Goal: Task Accomplishment & Management: Manage account settings

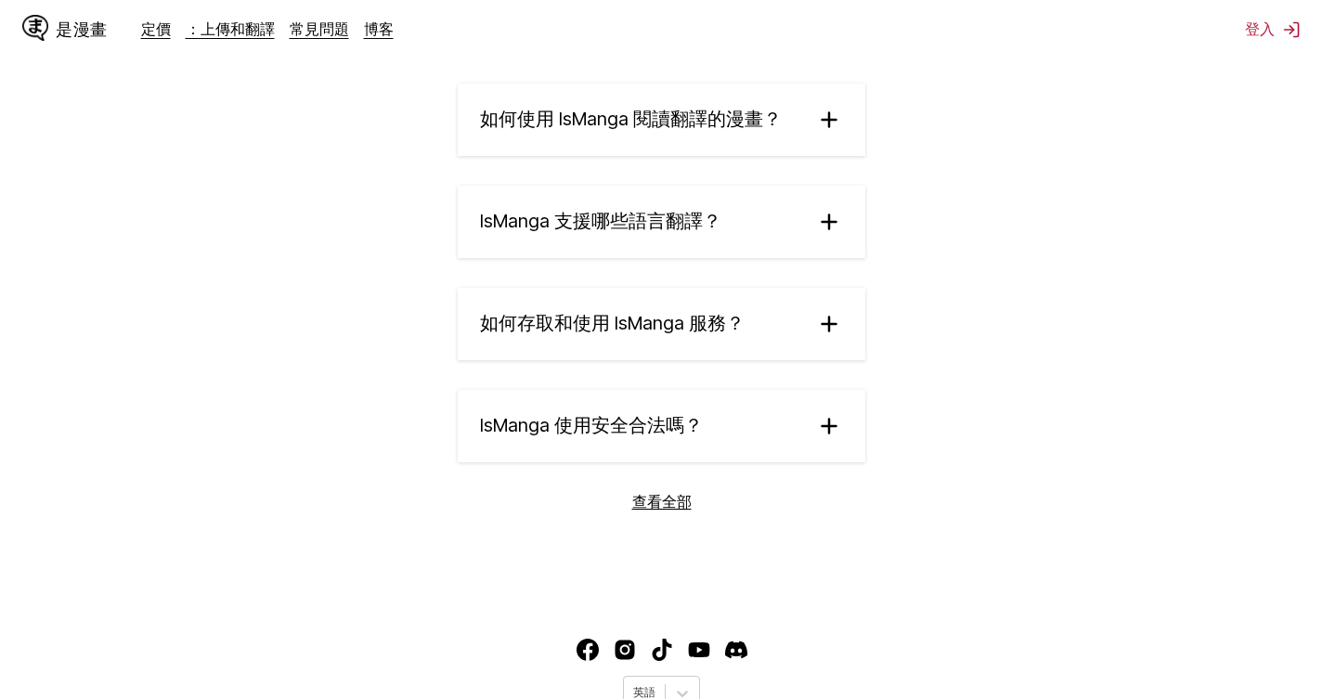
scroll to position [3308, 0]
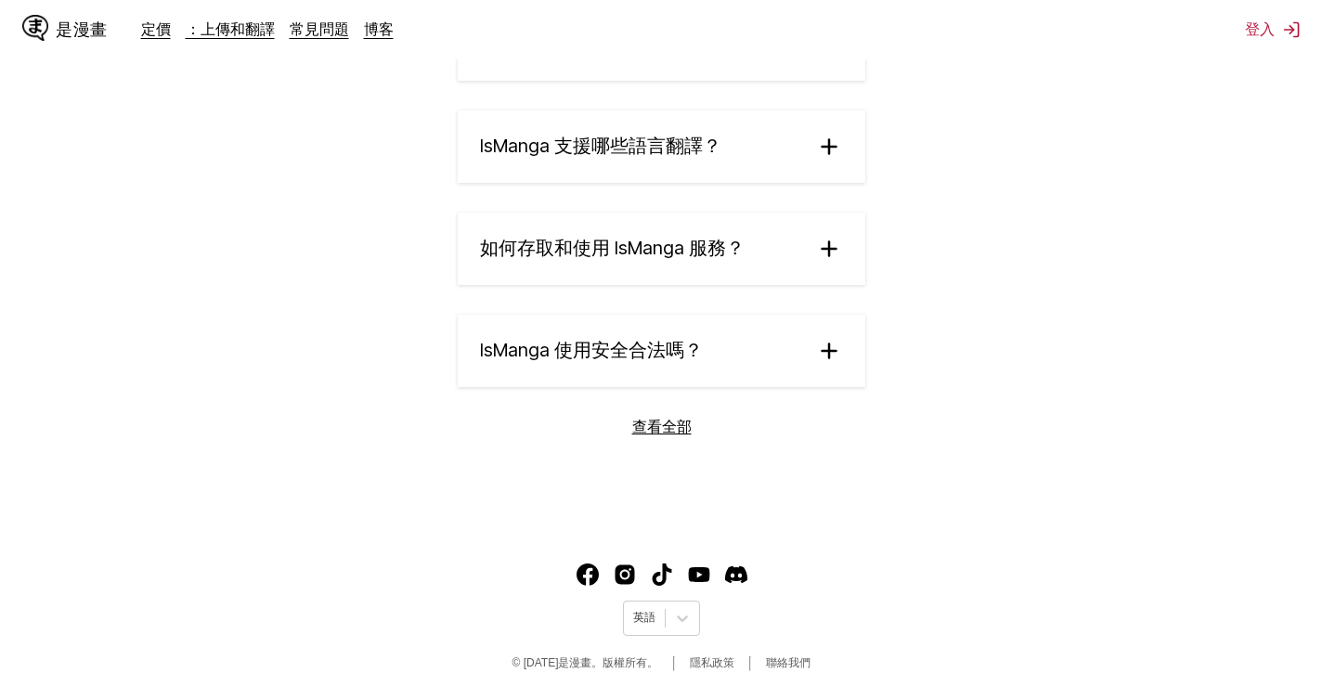
drag, startPoint x: 855, startPoint y: 148, endPoint x: 840, endPoint y: 151, distance: 15.3
click at [840, 150] on summary "IsManga 支援哪些語言翻譯？" at bounding box center [662, 147] width 408 height 72
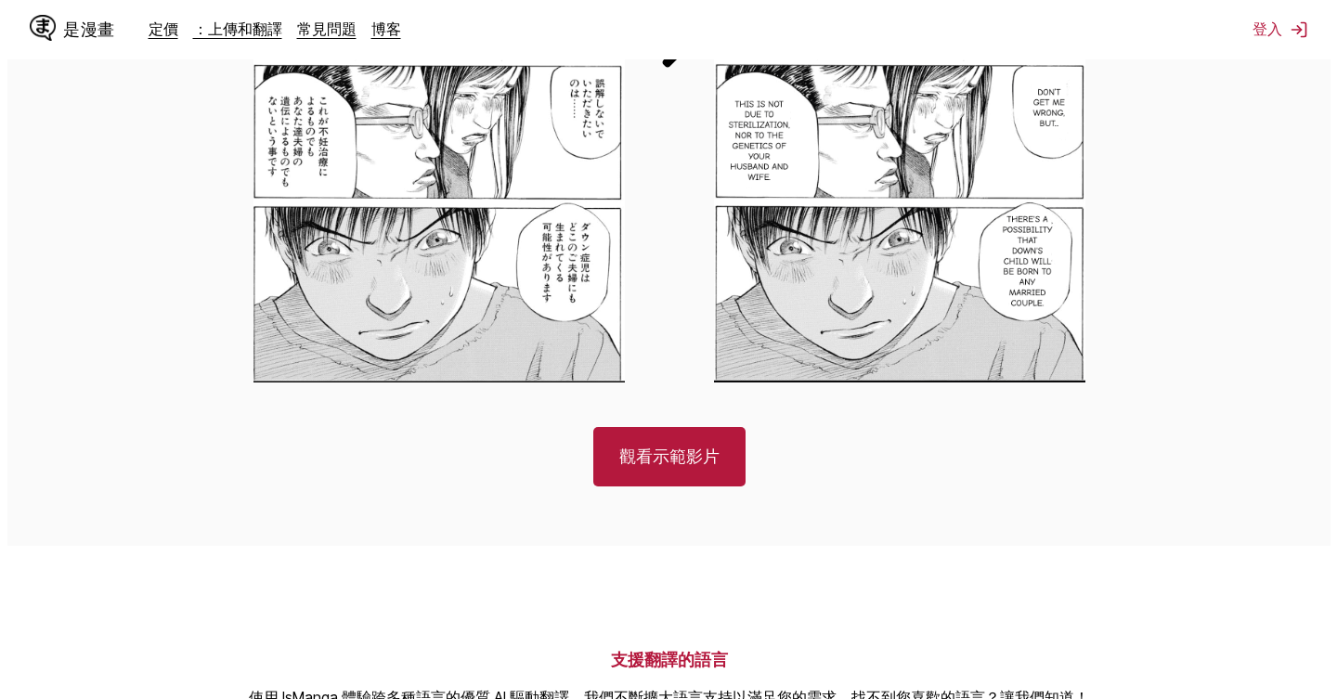
scroll to position [0, 0]
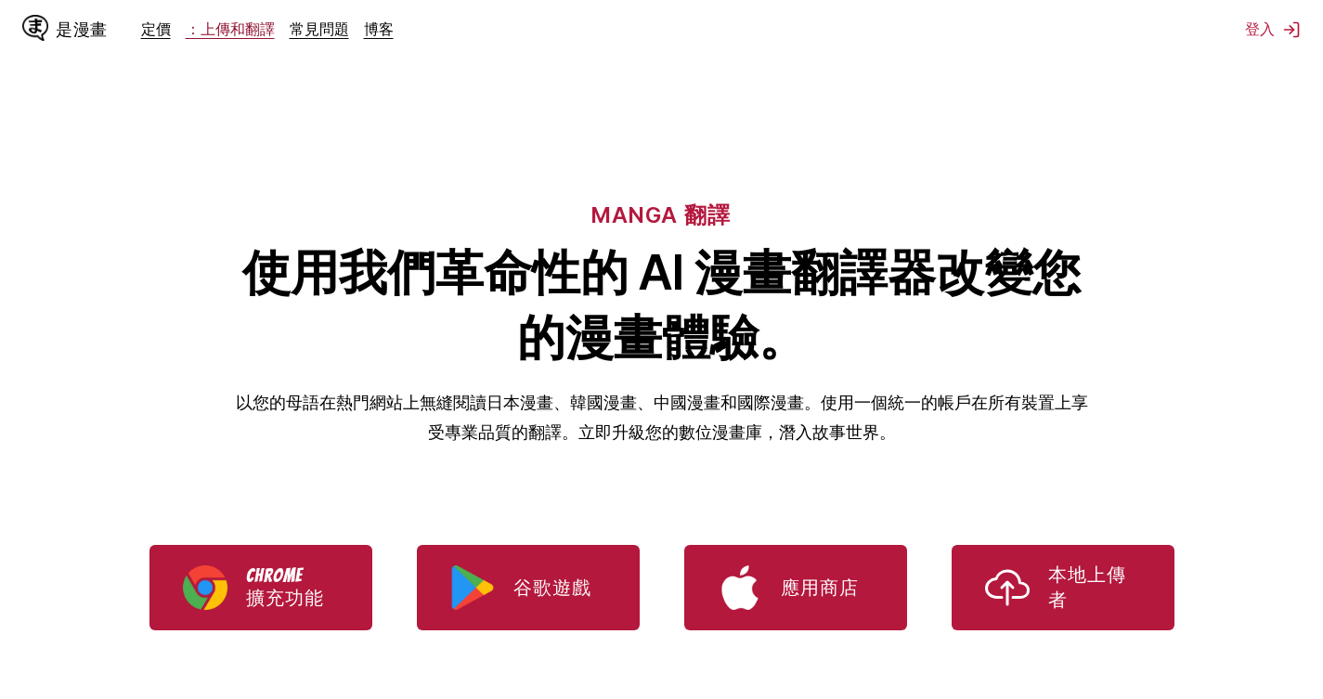
click at [244, 30] on link "：上傳和翻譯" at bounding box center [230, 29] width 89 height 19
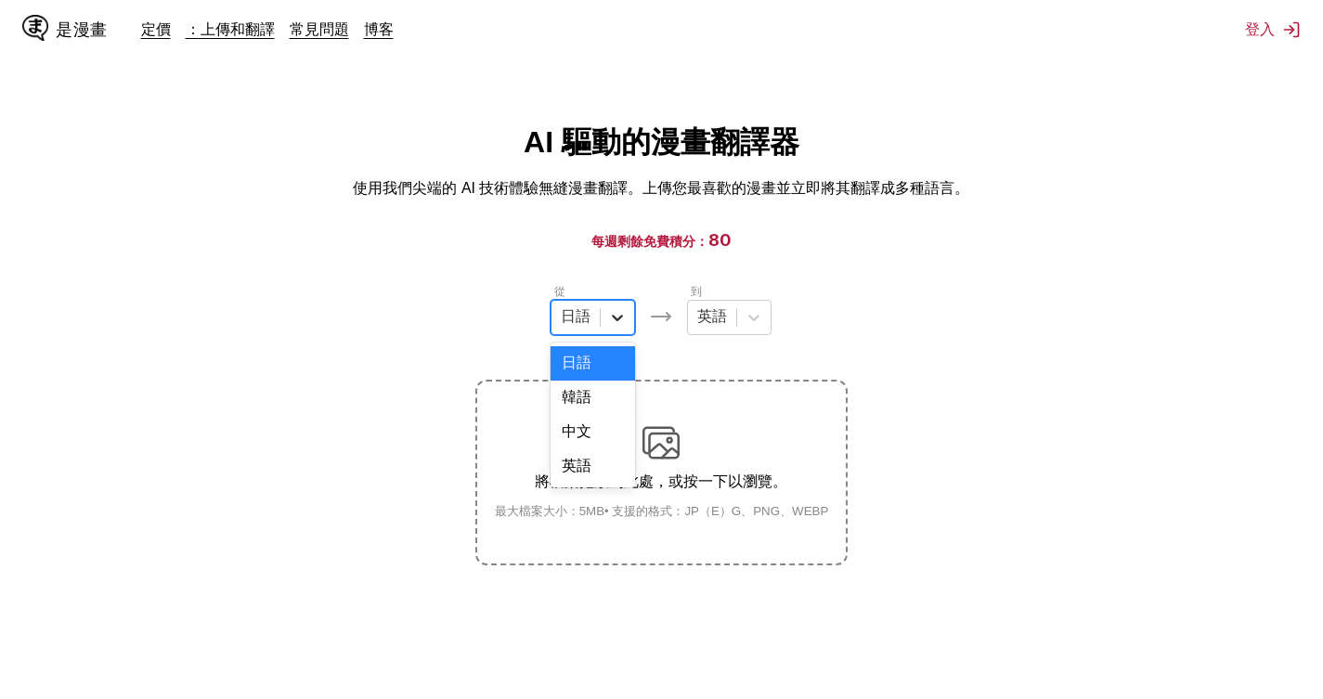
click at [613, 327] on icon at bounding box center [617, 317] width 19 height 19
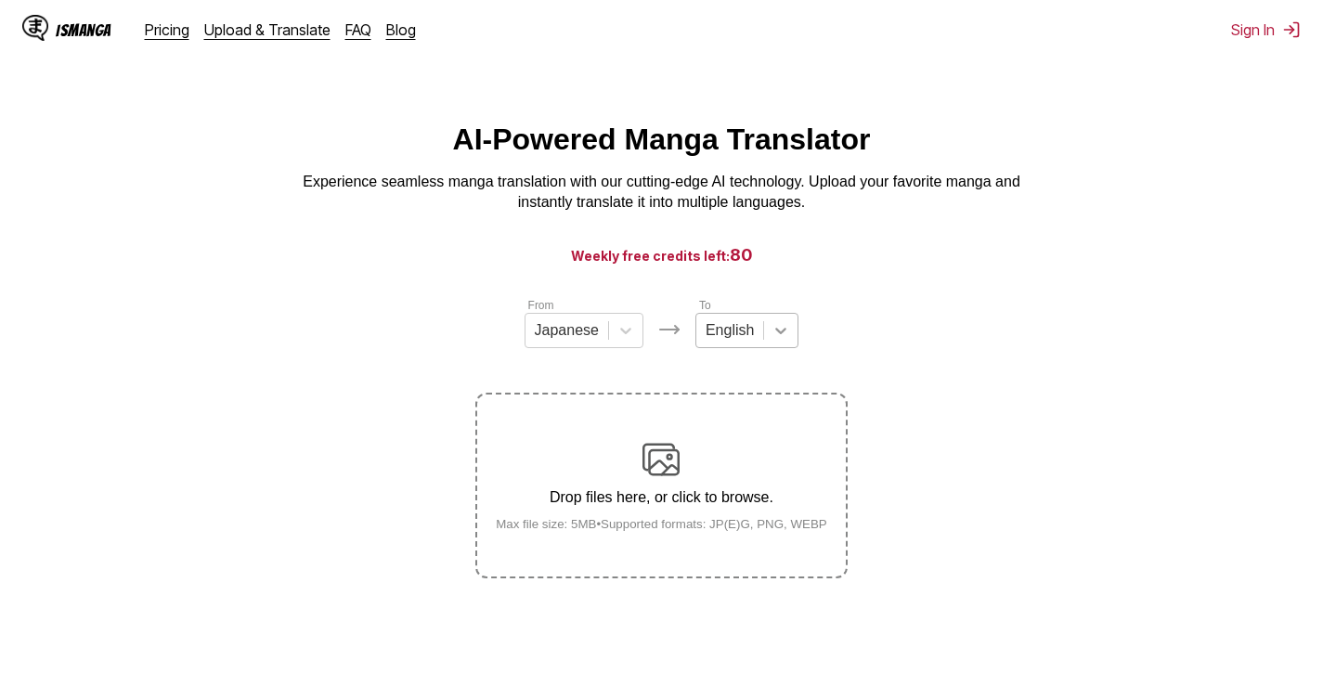
click at [775, 340] on icon at bounding box center [781, 330] width 19 height 19
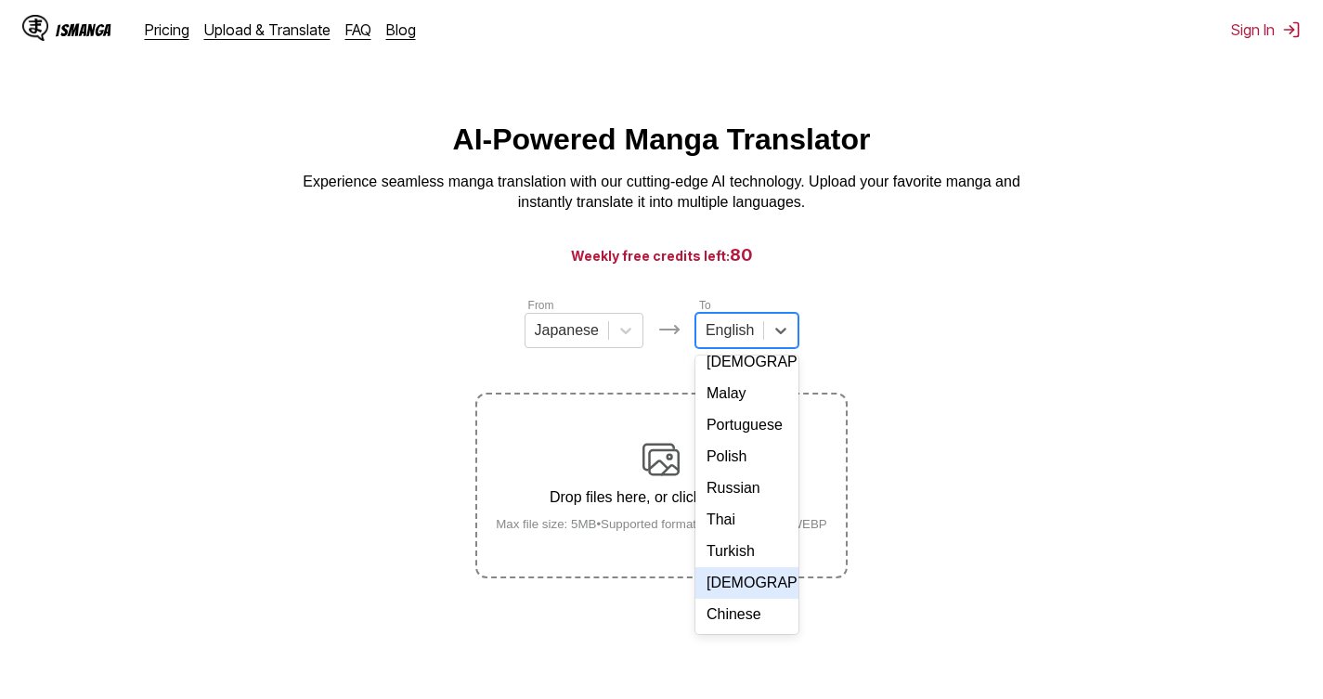
scroll to position [313, 0]
click at [741, 623] on div "Chinese" at bounding box center [747, 615] width 103 height 32
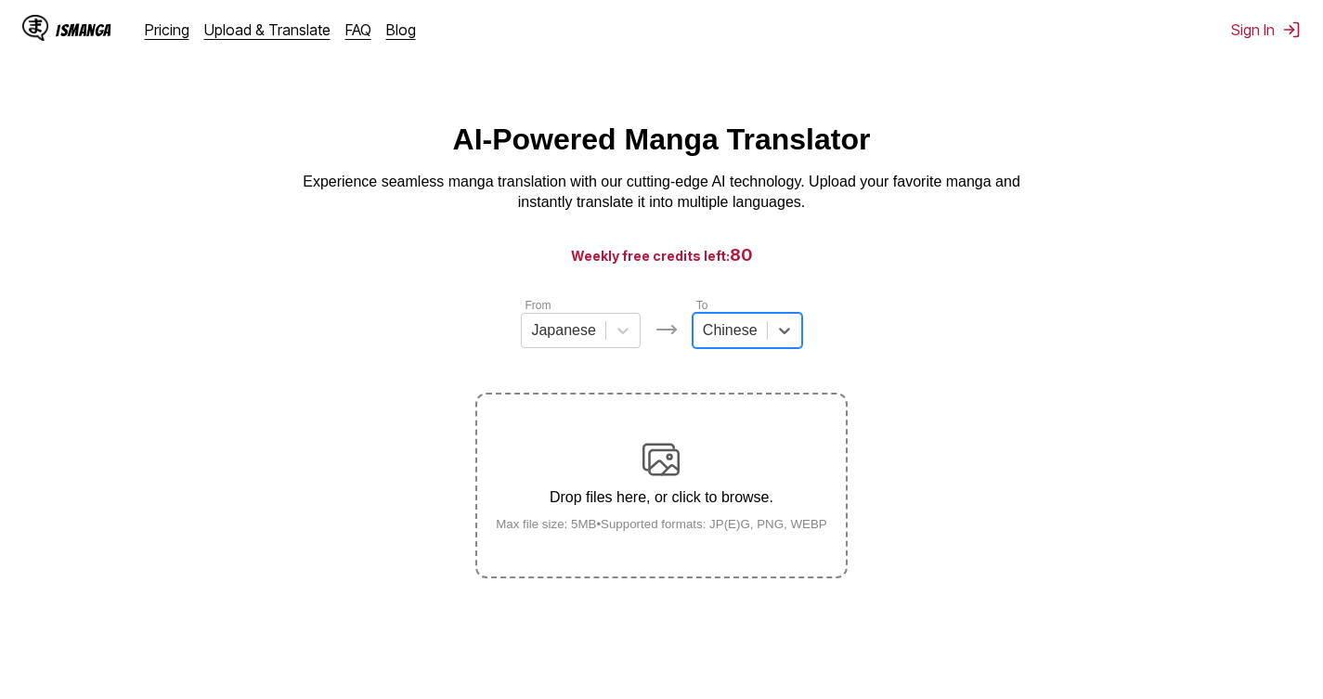
click at [777, 381] on div "From Japanese To option Chinese, selected. Chinese Drop files here, or click to…" at bounding box center [660, 437] width 371 height 282
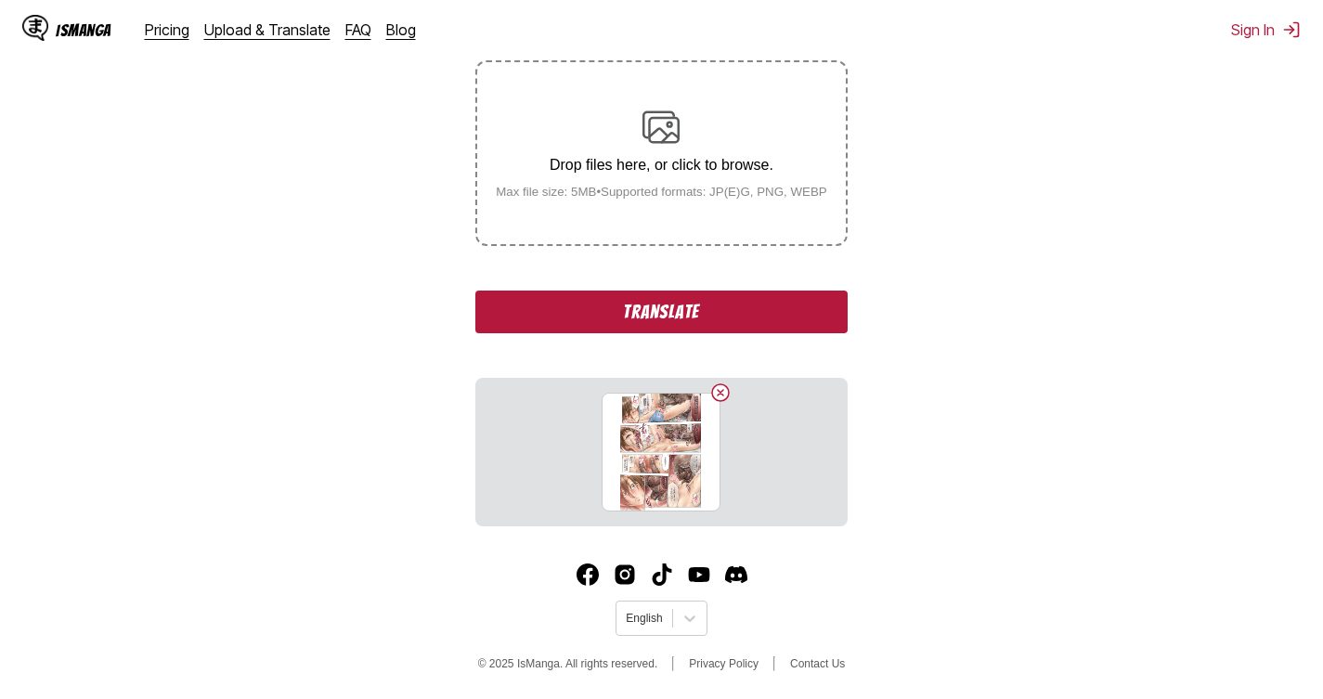
scroll to position [335, 0]
click at [721, 307] on button "Translate" at bounding box center [660, 312] width 371 height 43
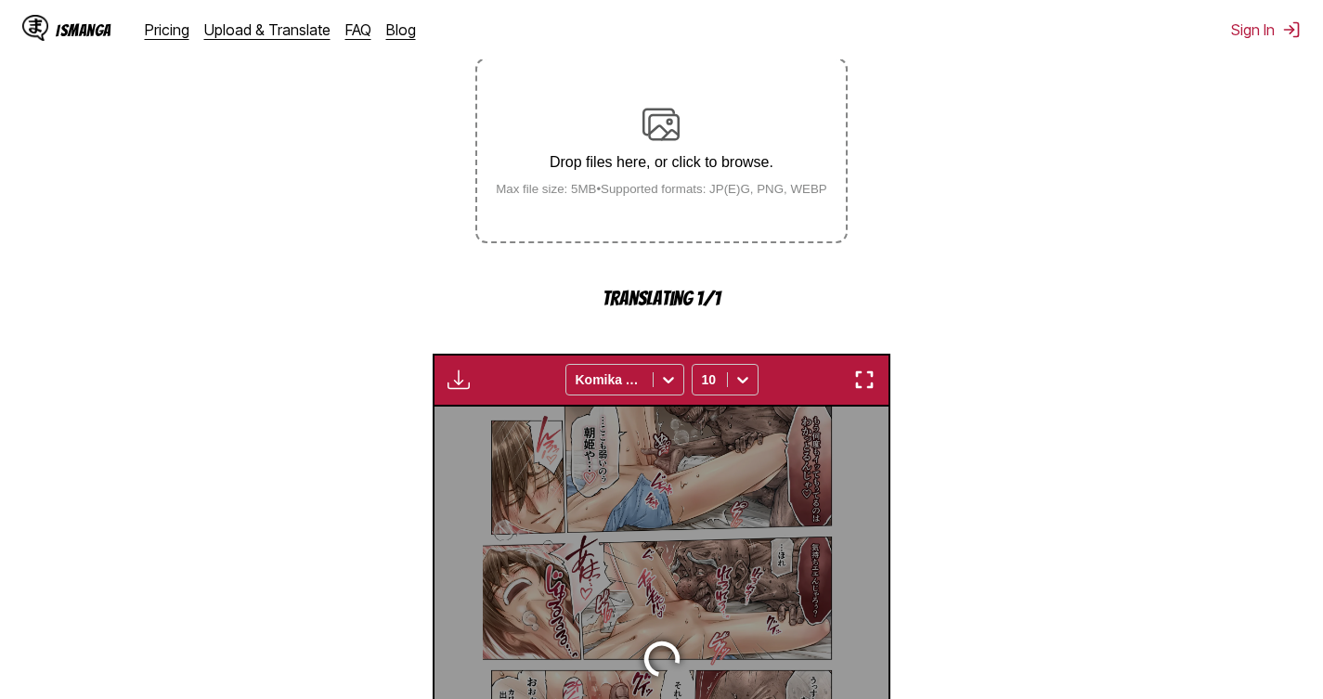
scroll to position [551, 0]
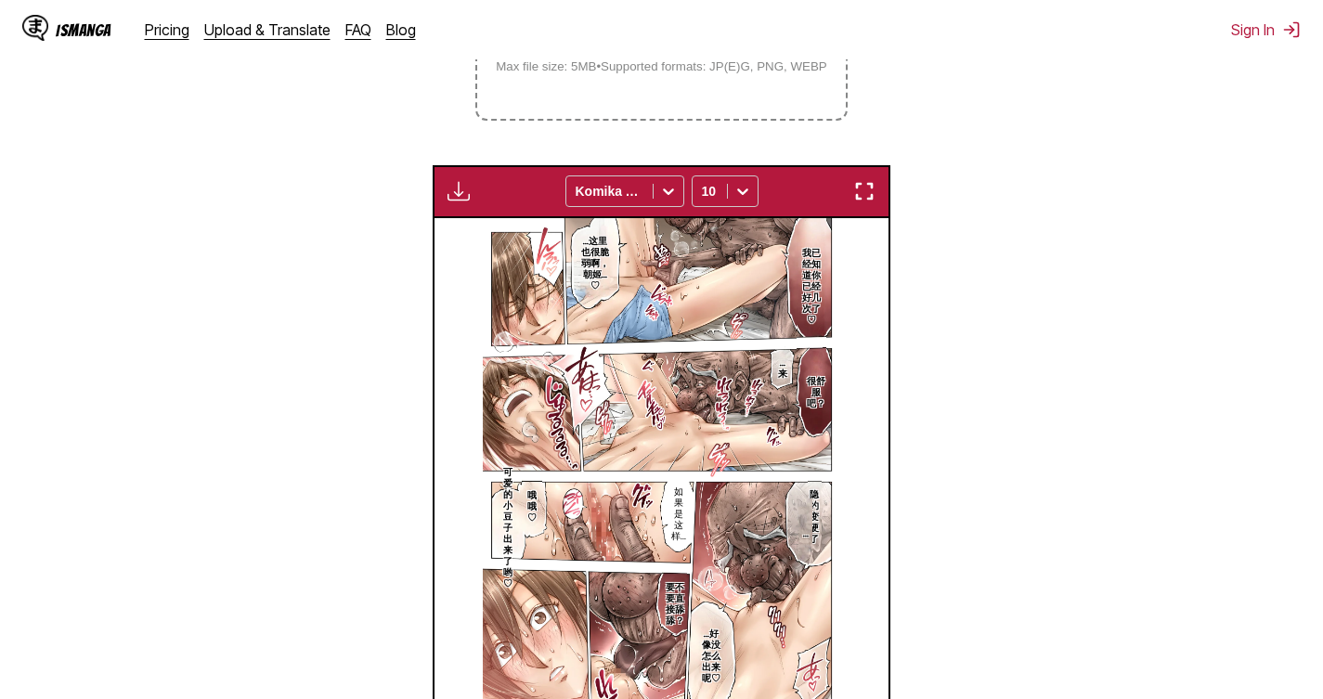
drag, startPoint x: 858, startPoint y: 188, endPoint x: 859, endPoint y: 289, distance: 101.2
click at [858, 189] on img "button" at bounding box center [864, 191] width 22 height 22
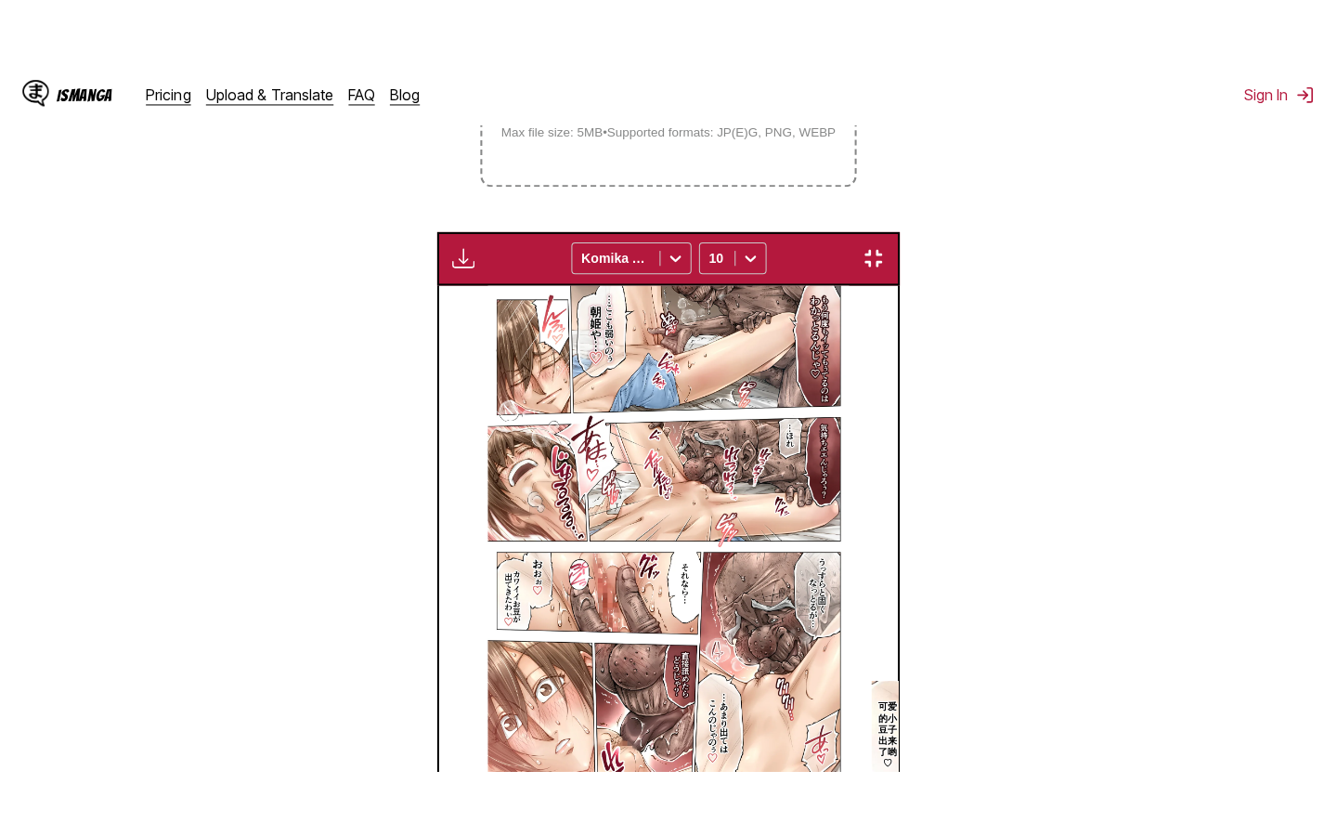
scroll to position [212, 0]
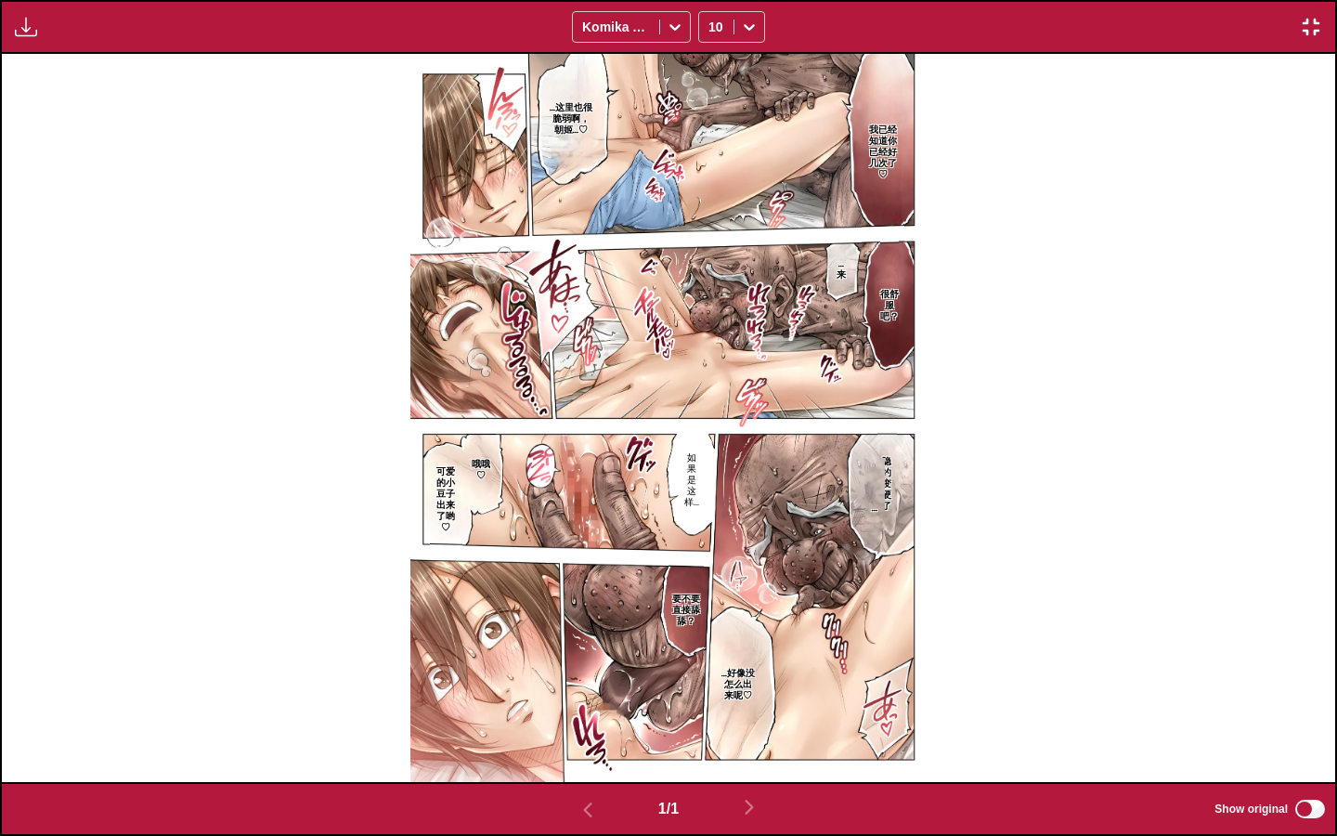
click at [861, 488] on img at bounding box center [667, 417] width 515 height 727
click at [850, 295] on img at bounding box center [667, 417] width 515 height 727
click at [661, 22] on div at bounding box center [675, 27] width 30 height 30
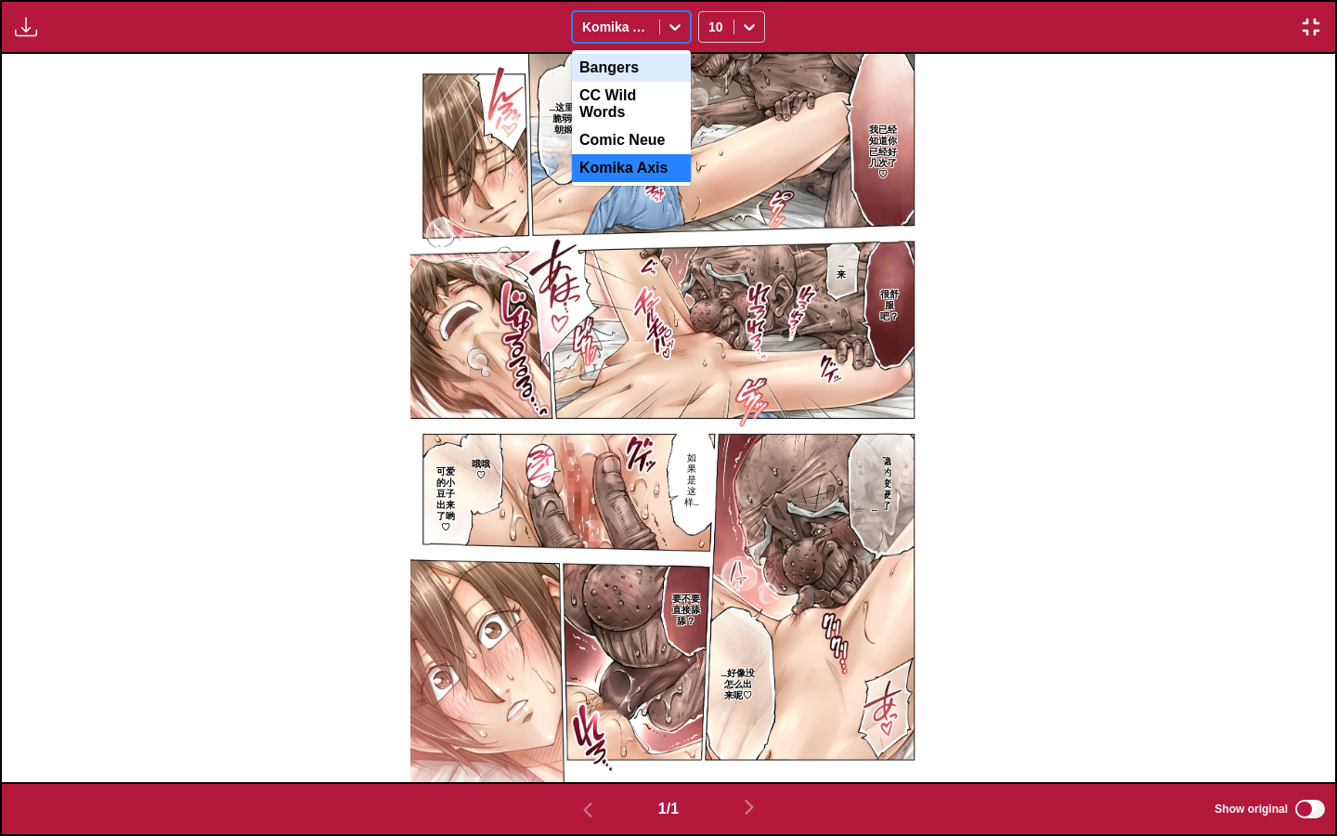
click at [624, 66] on div "Bangers" at bounding box center [631, 68] width 119 height 28
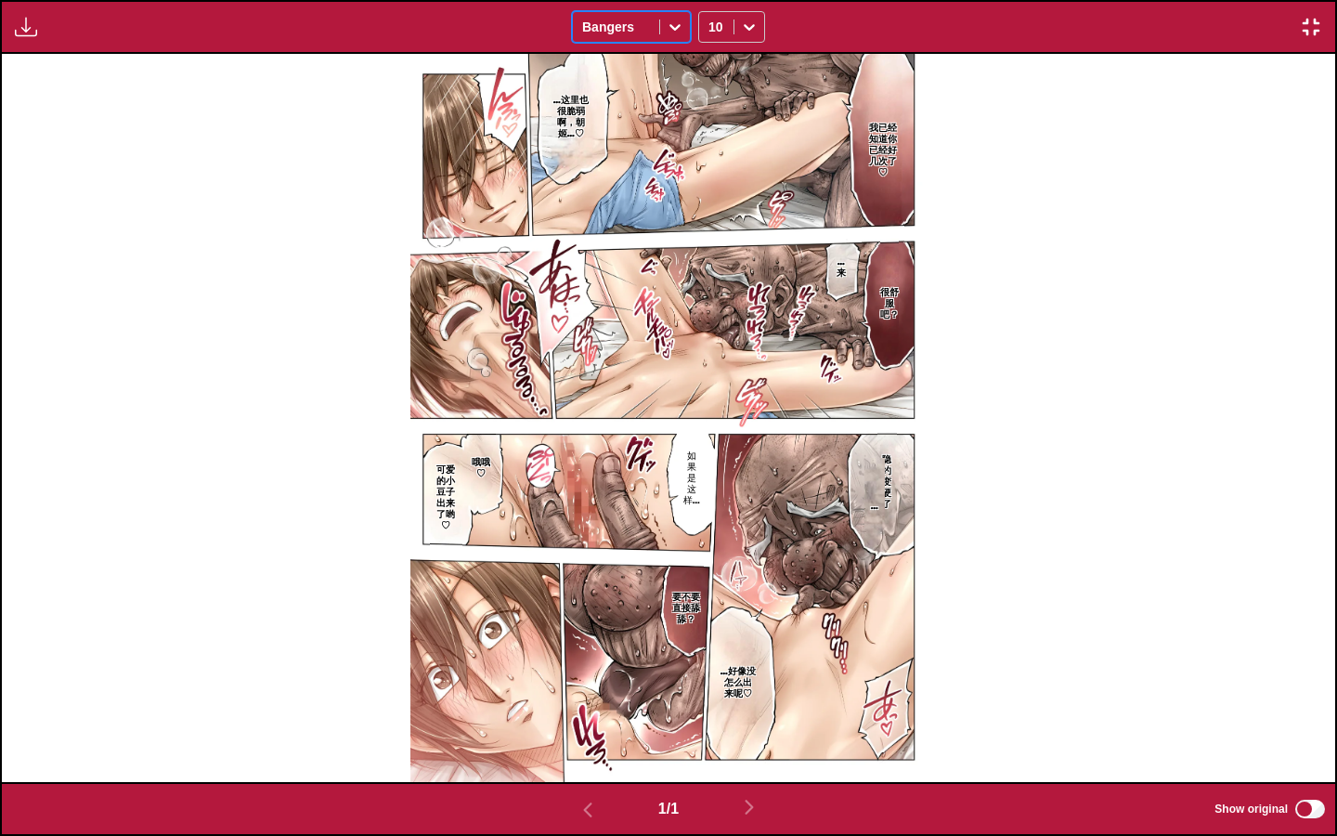
click at [632, 31] on div at bounding box center [616, 27] width 68 height 19
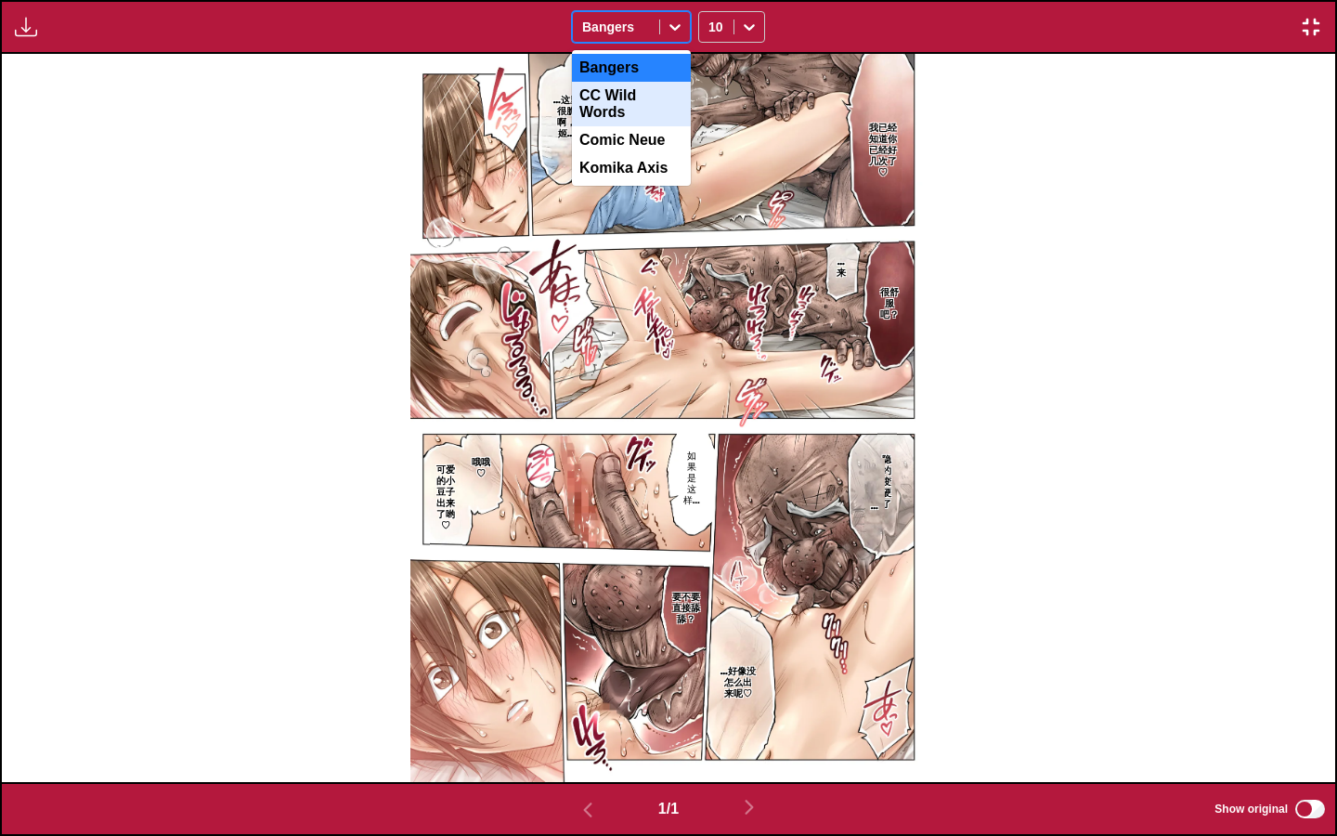
click at [628, 92] on div "CC Wild Words" at bounding box center [631, 104] width 119 height 45
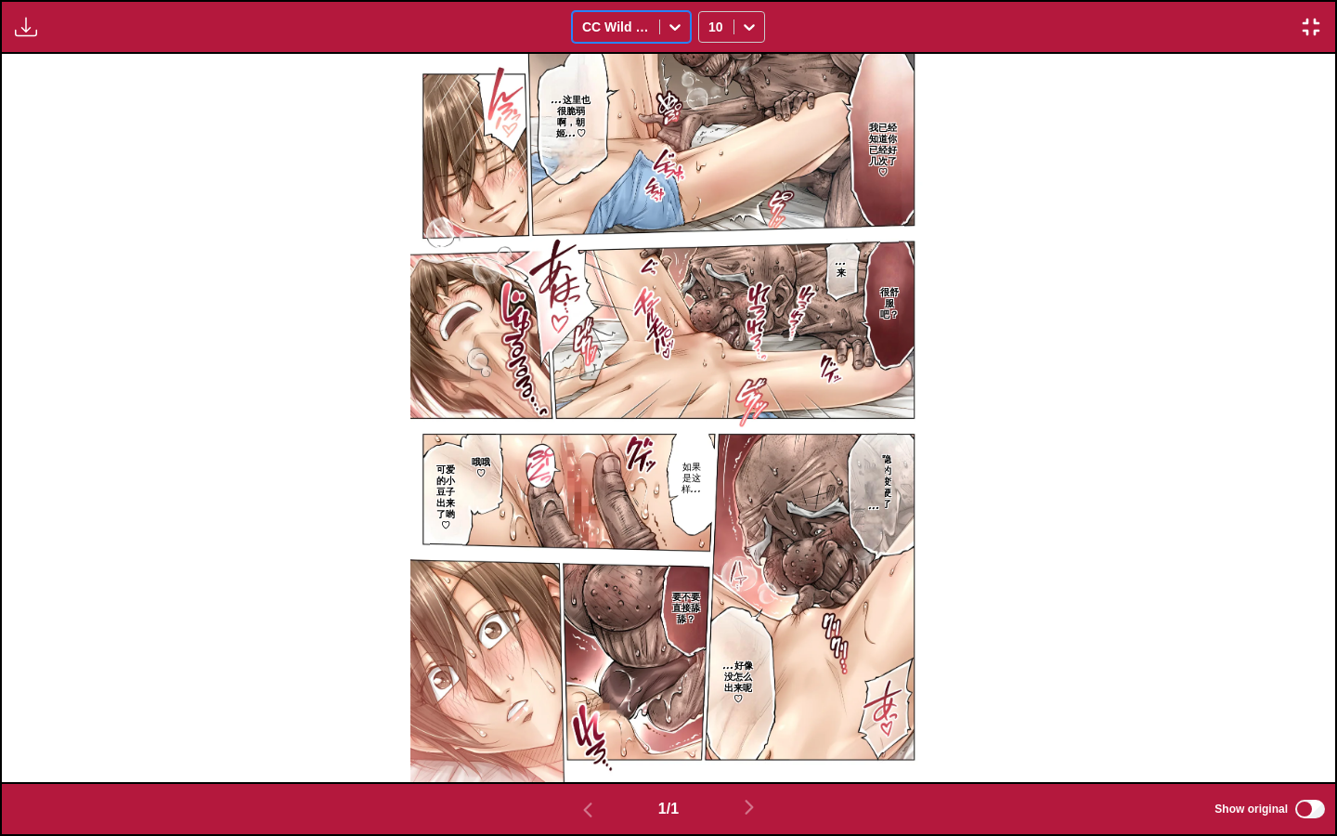
click at [632, 34] on div at bounding box center [616, 27] width 68 height 19
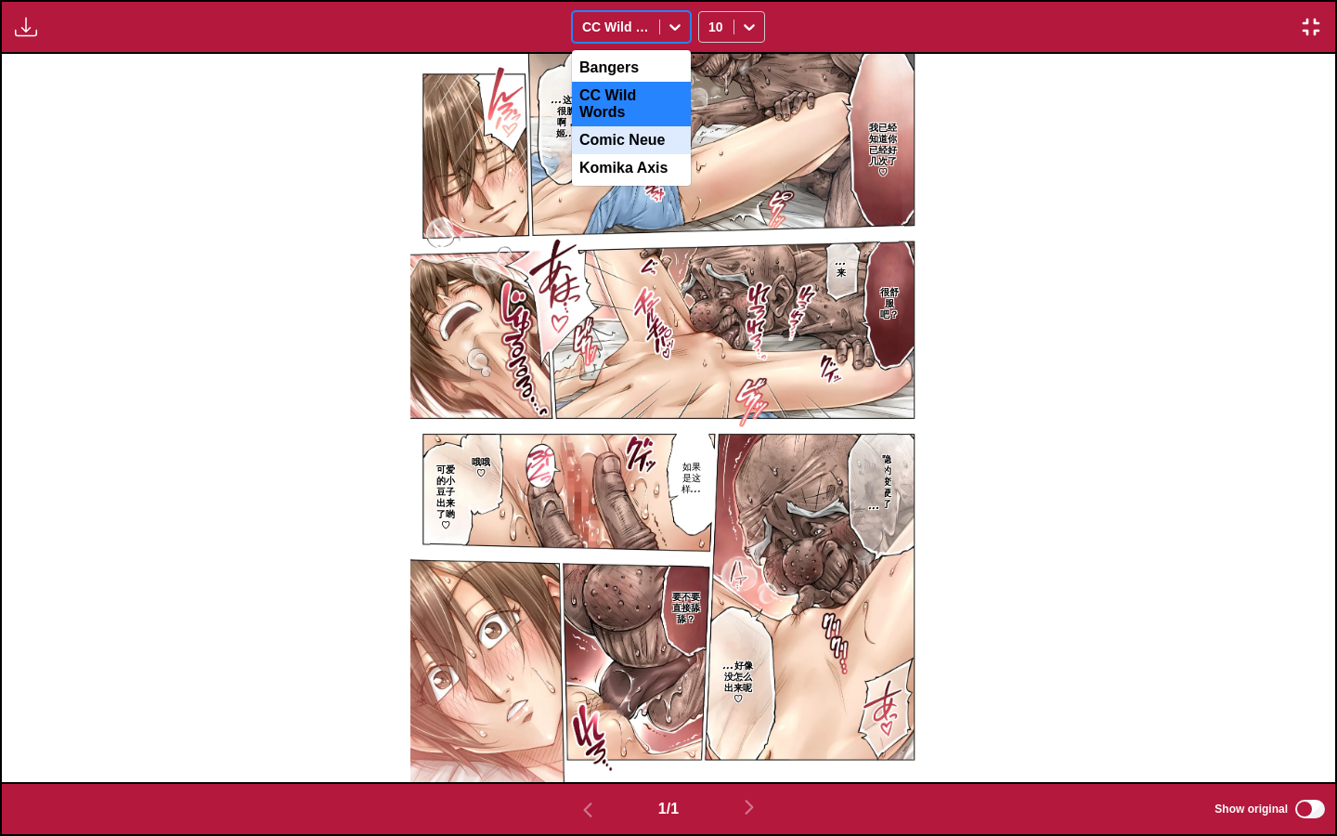
click at [627, 126] on div "Comic Neue" at bounding box center [631, 140] width 119 height 28
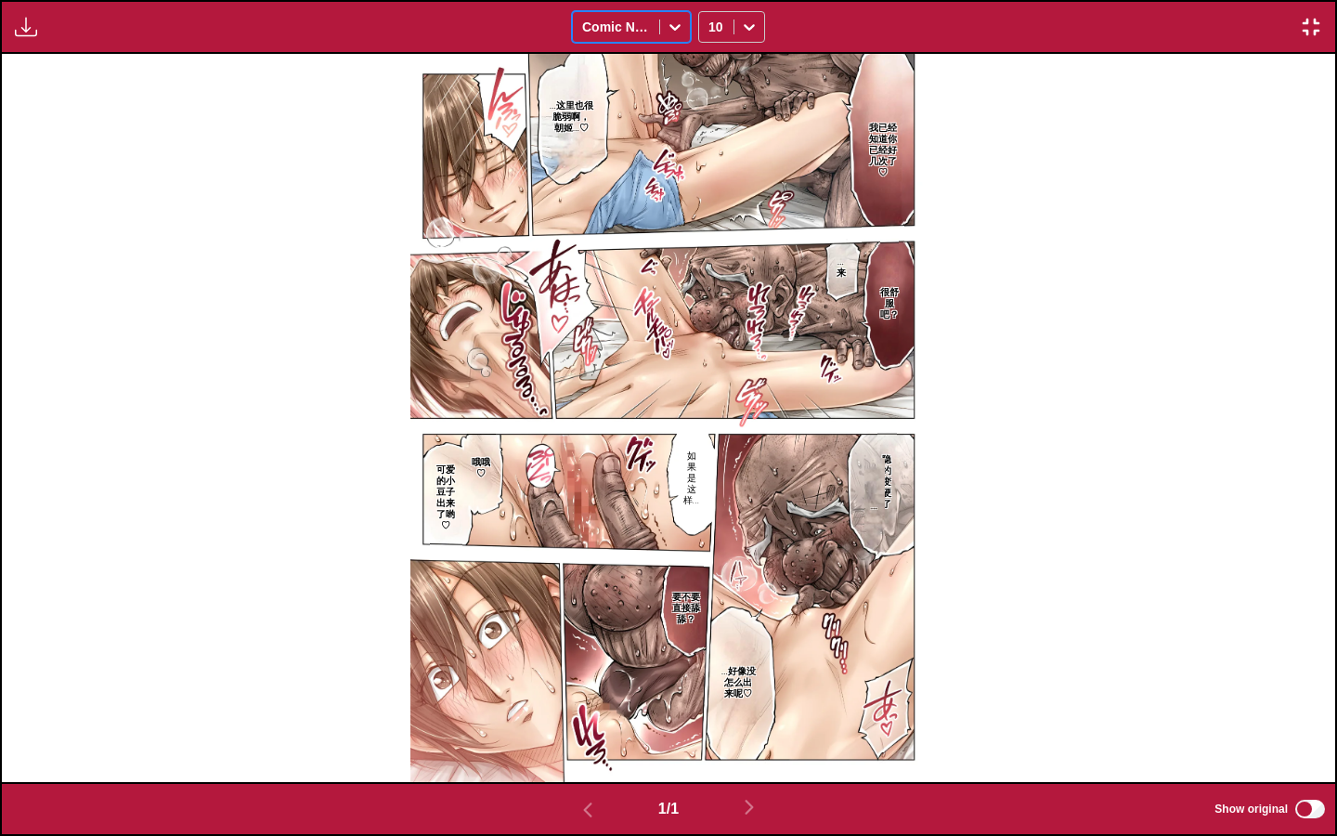
click at [634, 46] on div "Available for premium users only option Comic Neue, selected. Comic Neue 10" at bounding box center [668, 27] width 1337 height 54
click at [638, 28] on div at bounding box center [616, 27] width 68 height 19
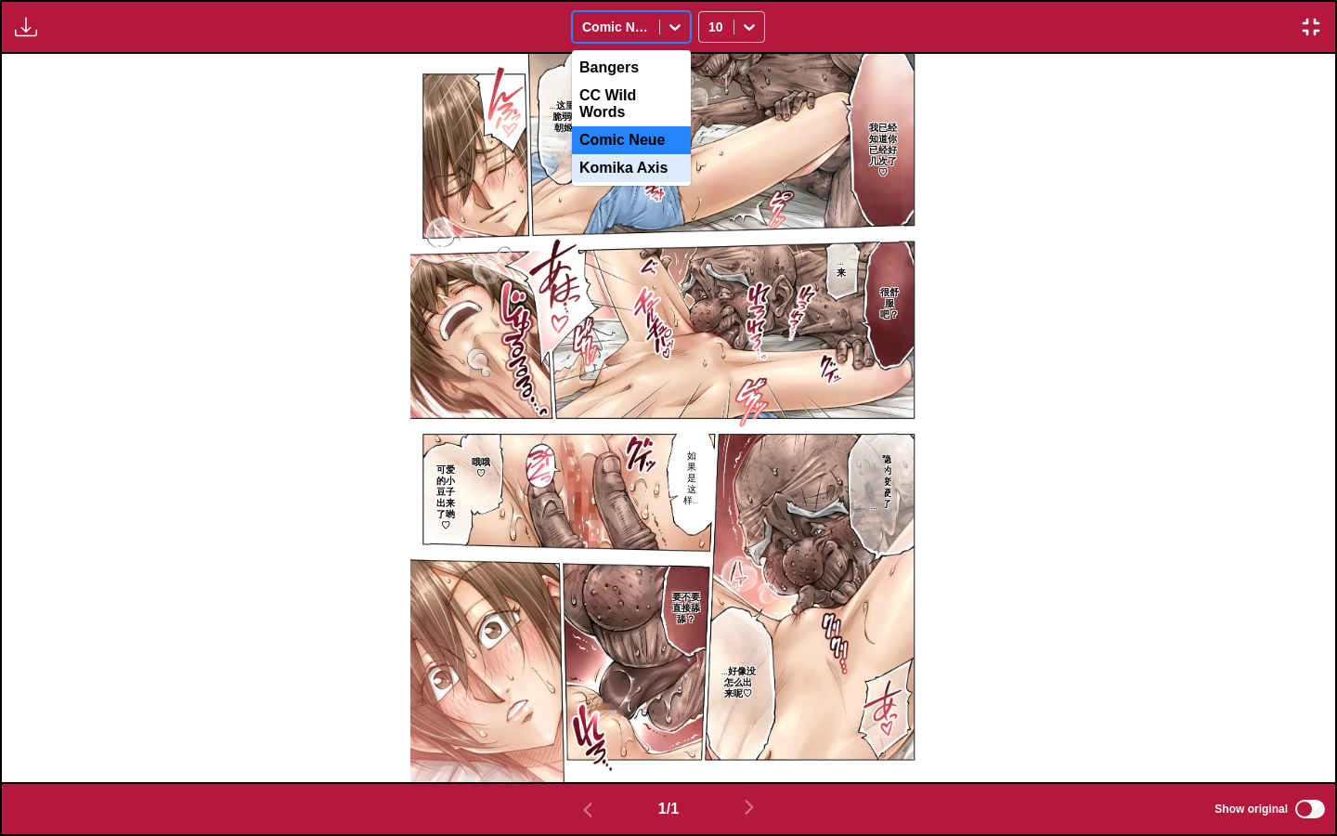
click at [631, 162] on div "Komika Axis" at bounding box center [631, 168] width 119 height 28
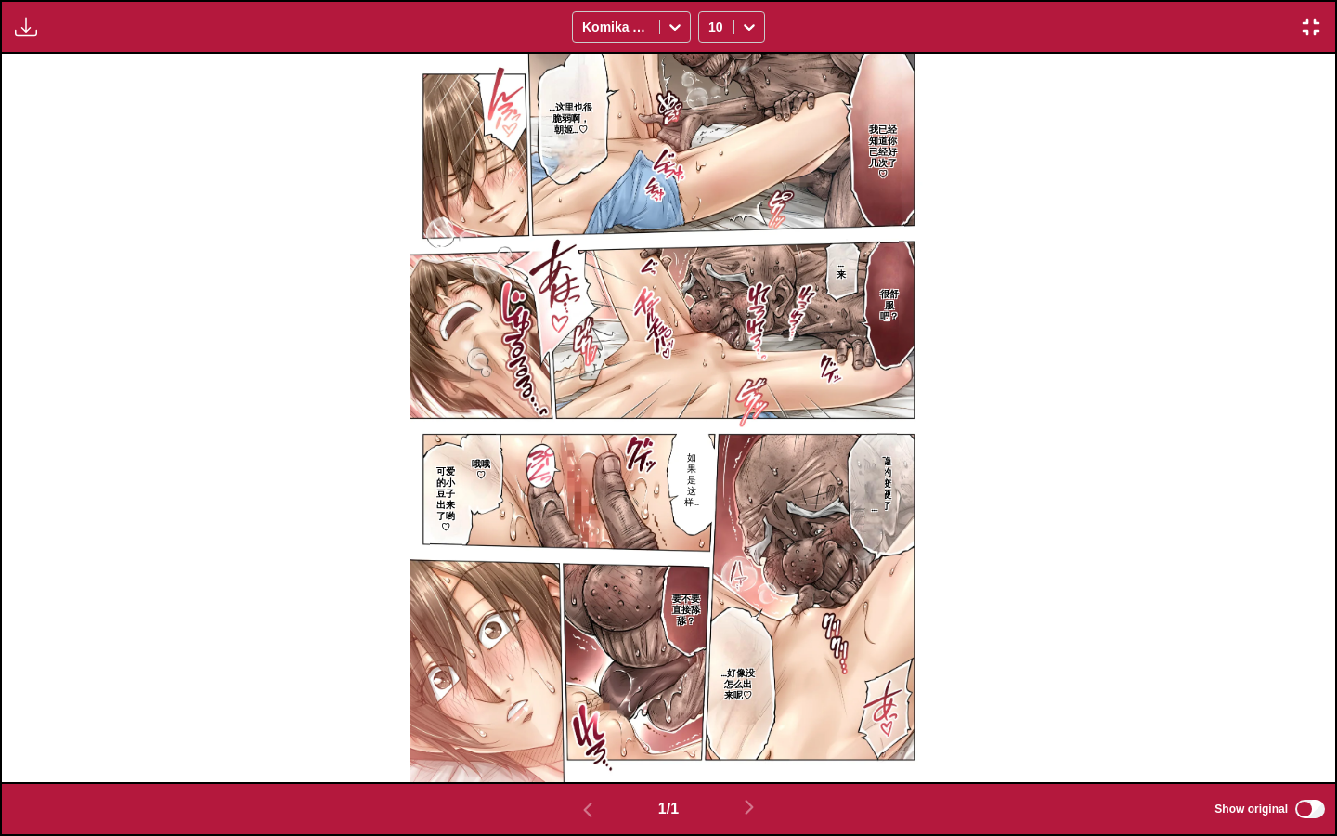
click at [628, 50] on div "Available for premium users only Komika Axis 10" at bounding box center [668, 27] width 1337 height 54
click at [631, 28] on div at bounding box center [616, 27] width 68 height 19
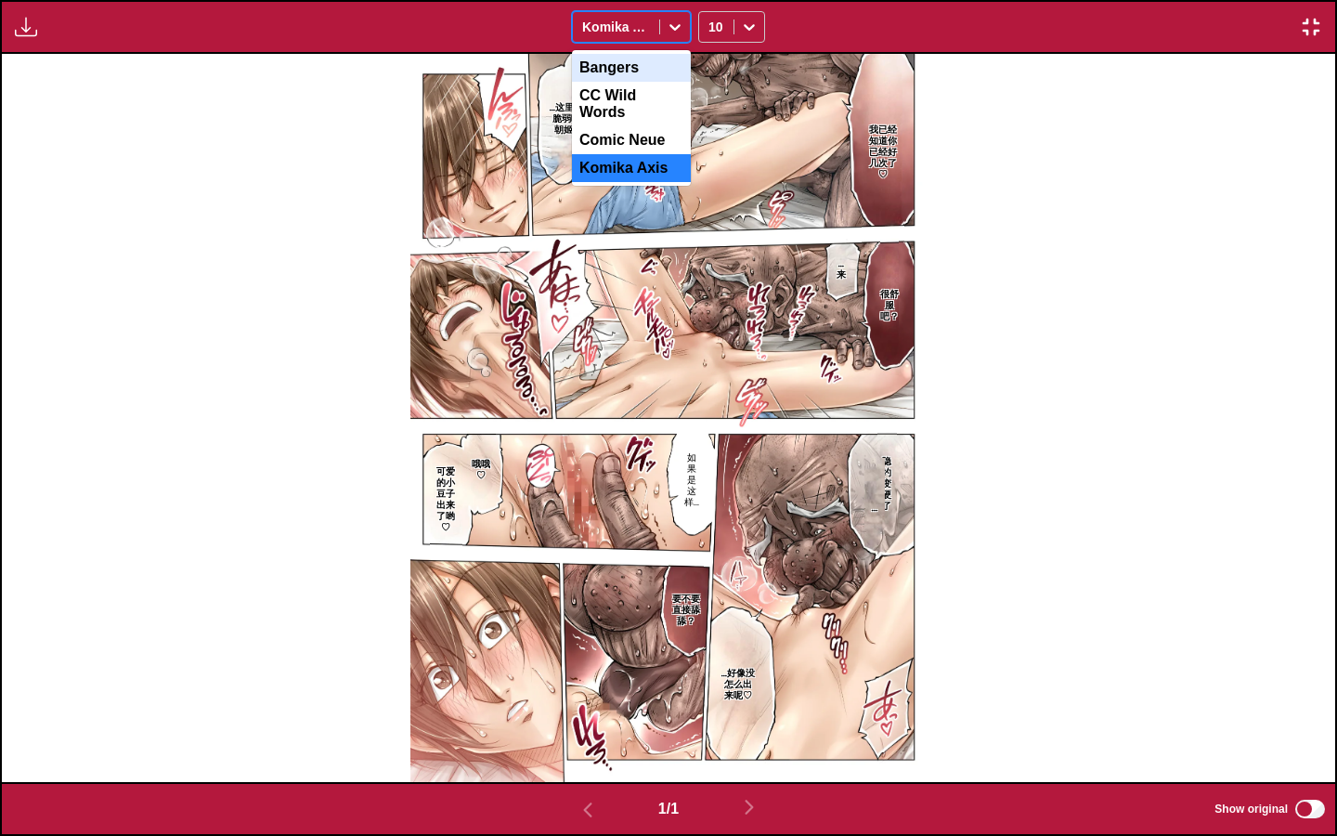
click at [625, 69] on div "Bangers" at bounding box center [631, 68] width 119 height 28
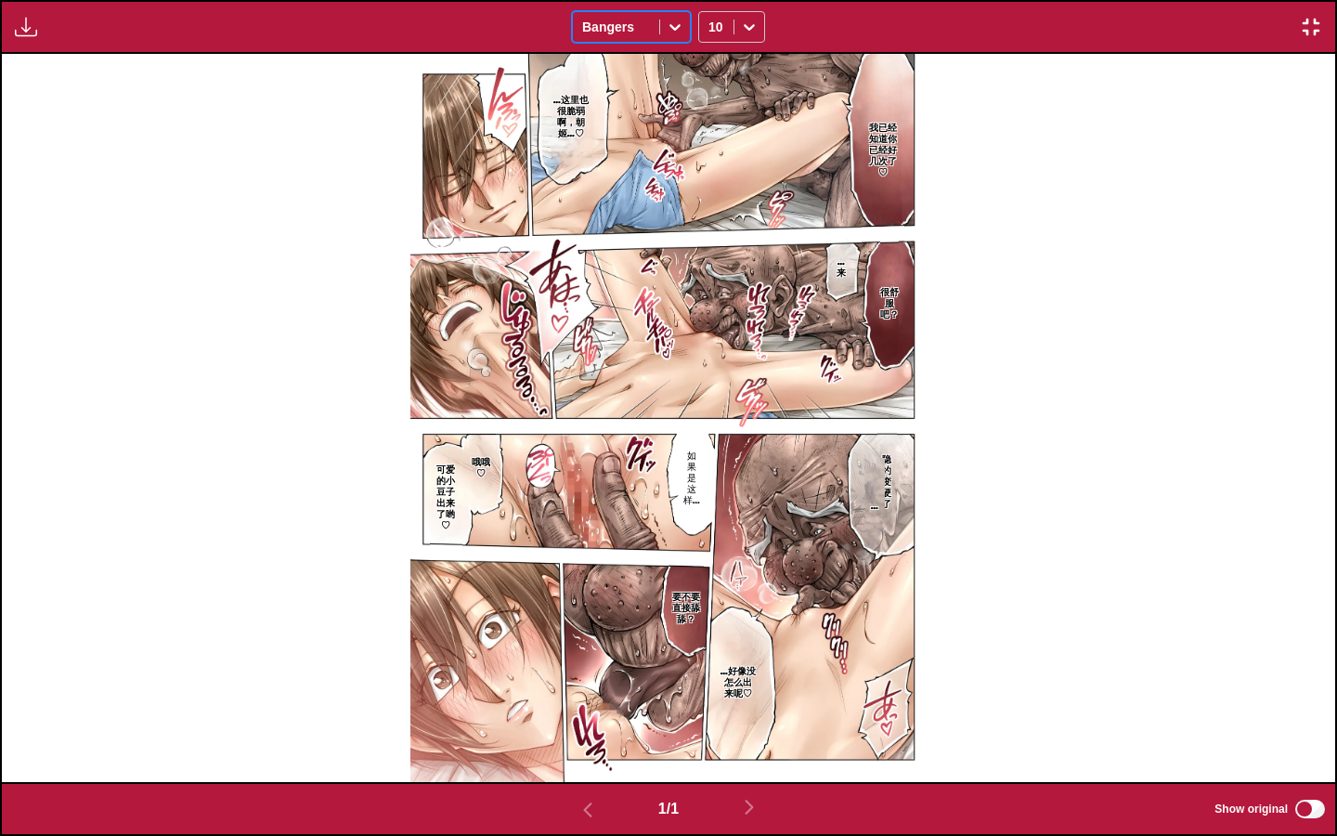
click at [1300, 20] on img "button" at bounding box center [1311, 27] width 22 height 22
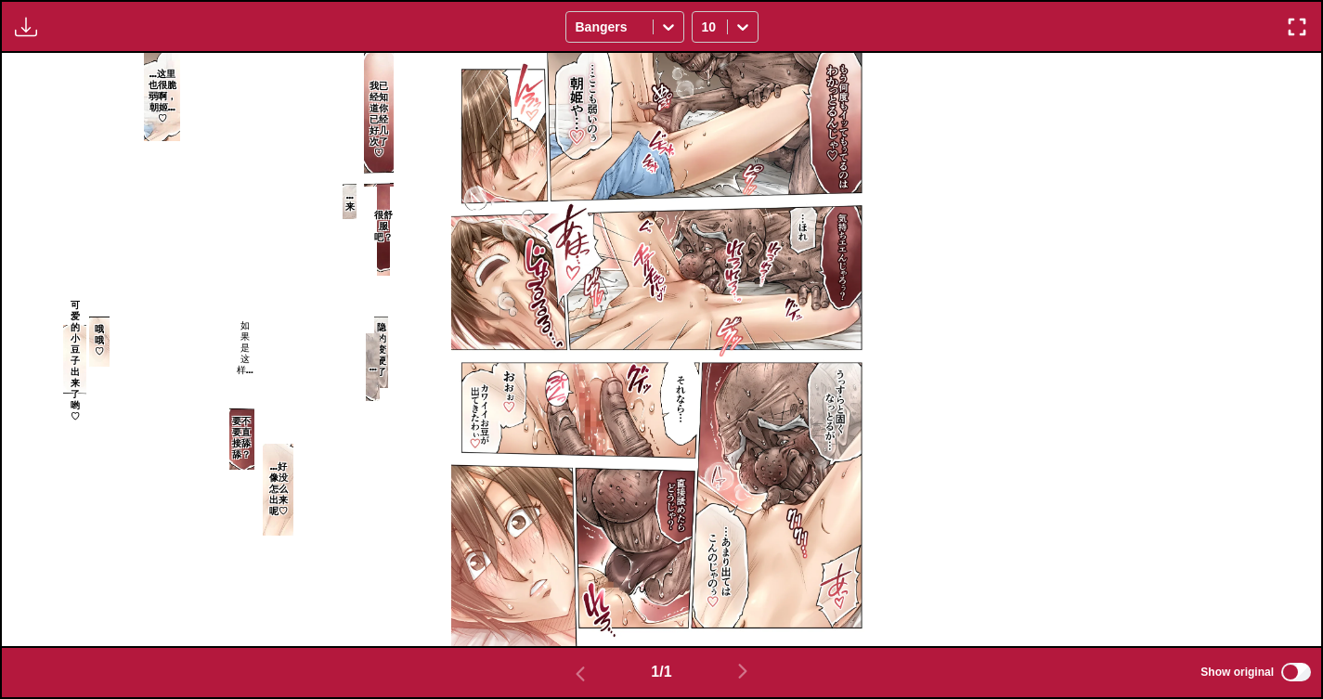
scroll to position [524, 0]
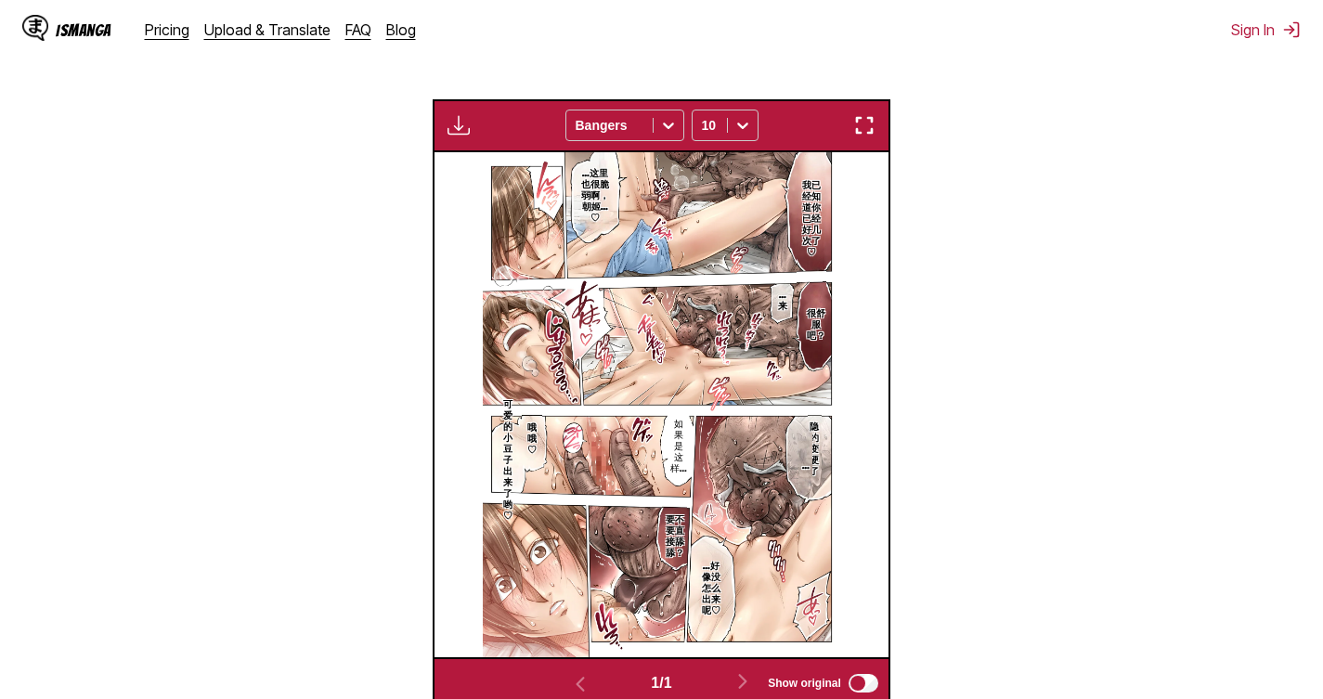
click at [462, 135] on img "button" at bounding box center [459, 125] width 22 height 22
click at [410, 108] on section "From Japanese To Chinese Drop files here, or click to browse. [PERSON_NAME] fil…" at bounding box center [662, 240] width 1294 height 937
click at [453, 124] on img "button" at bounding box center [459, 125] width 22 height 22
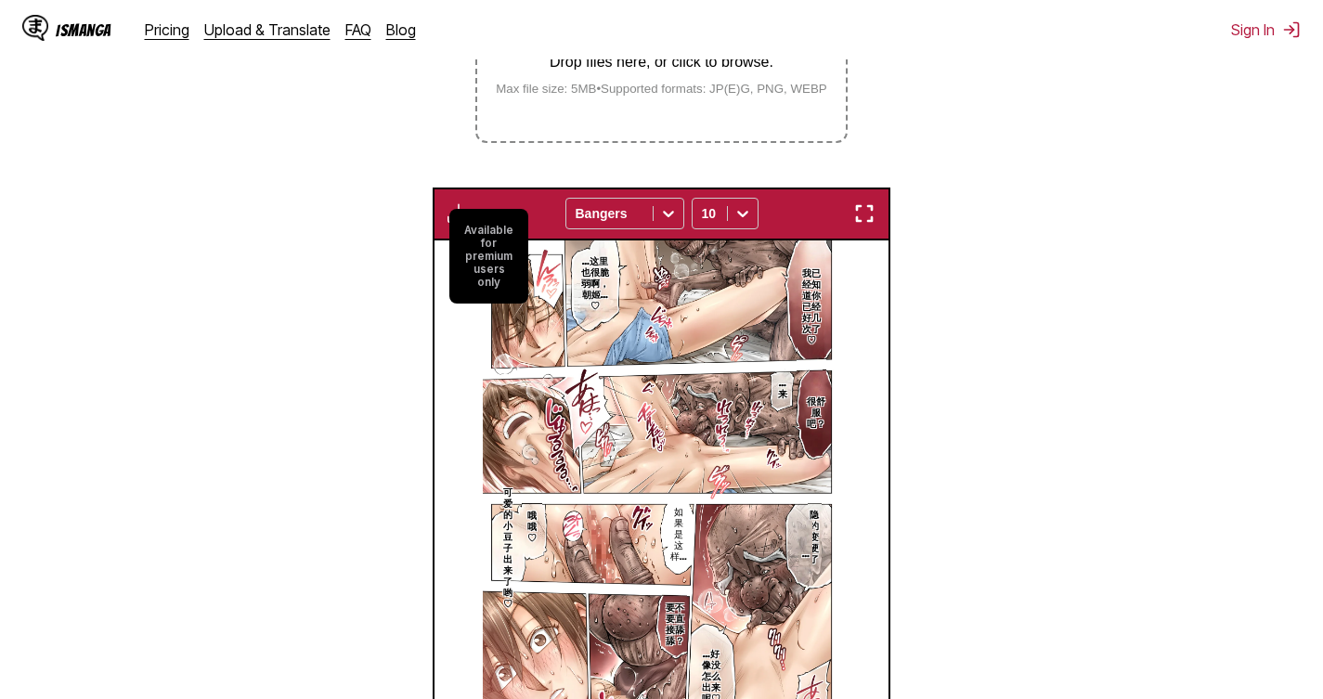
scroll to position [431, 0]
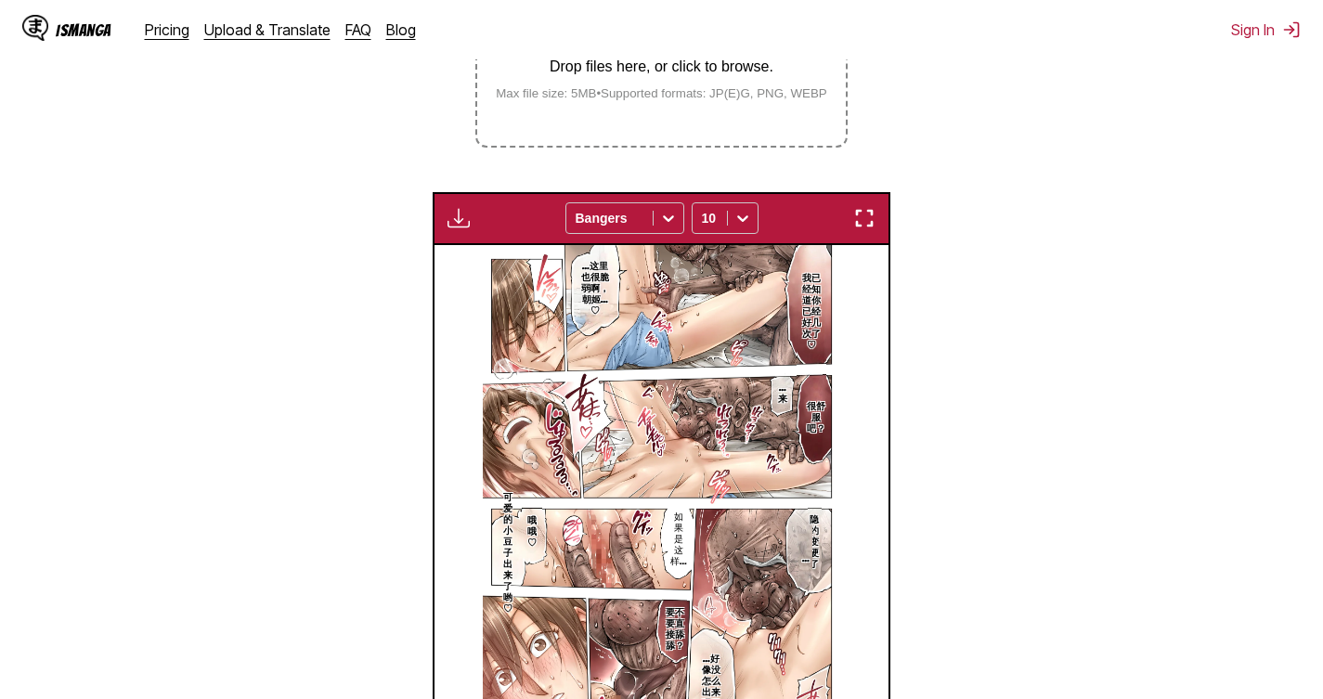
click at [251, 222] on section "From Japanese To Chinese Drop files here, or click to browse. [PERSON_NAME] fil…" at bounding box center [662, 333] width 1294 height 937
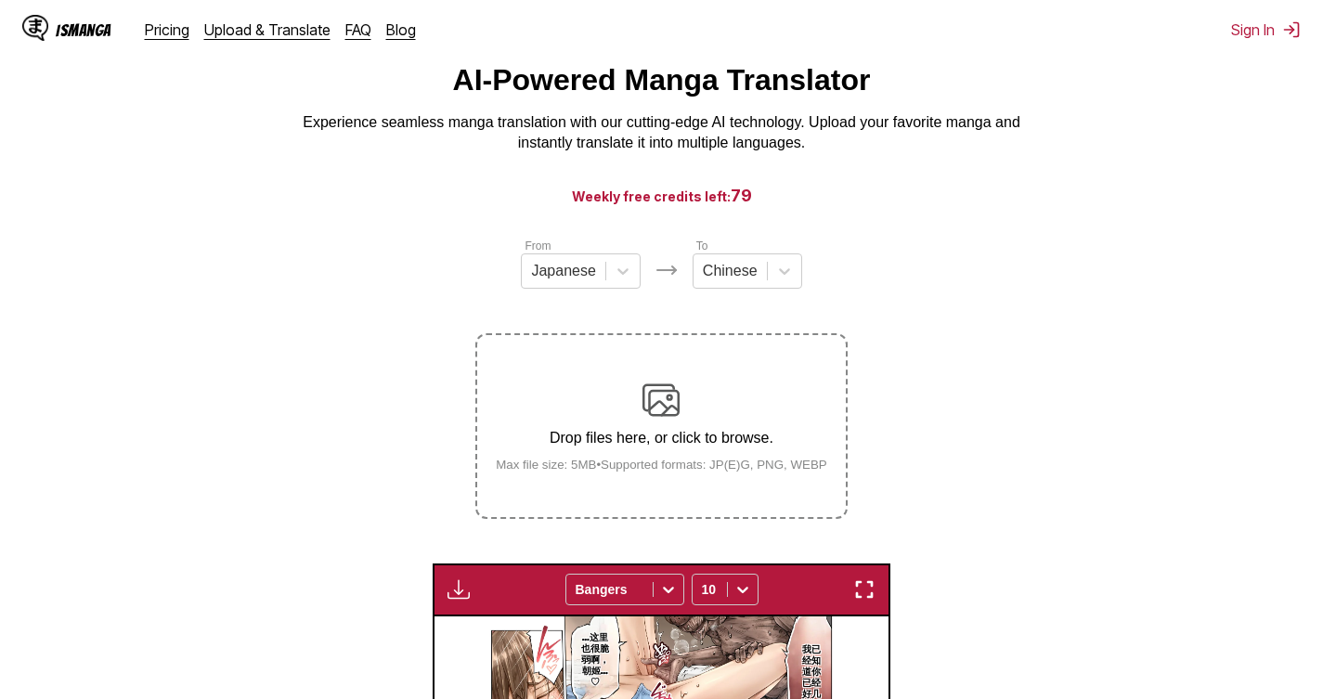
scroll to position [0, 0]
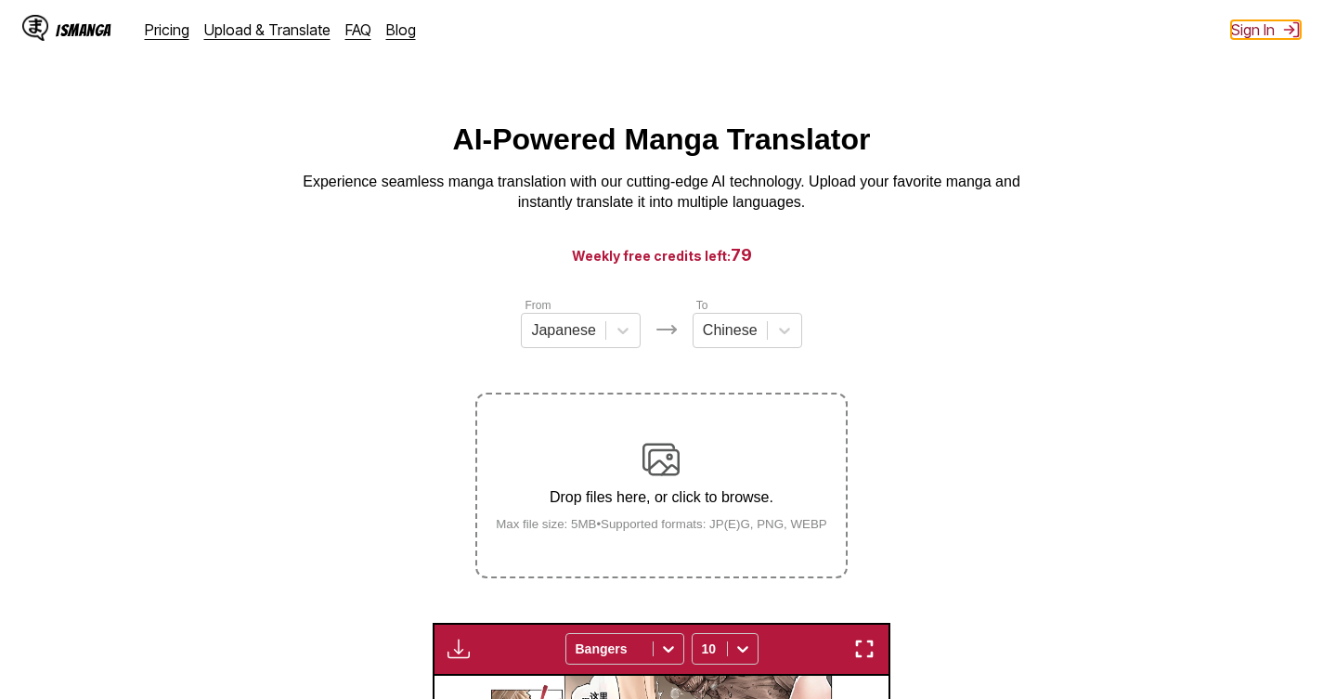
click at [1249, 24] on button "Sign In" at bounding box center [1266, 29] width 70 height 19
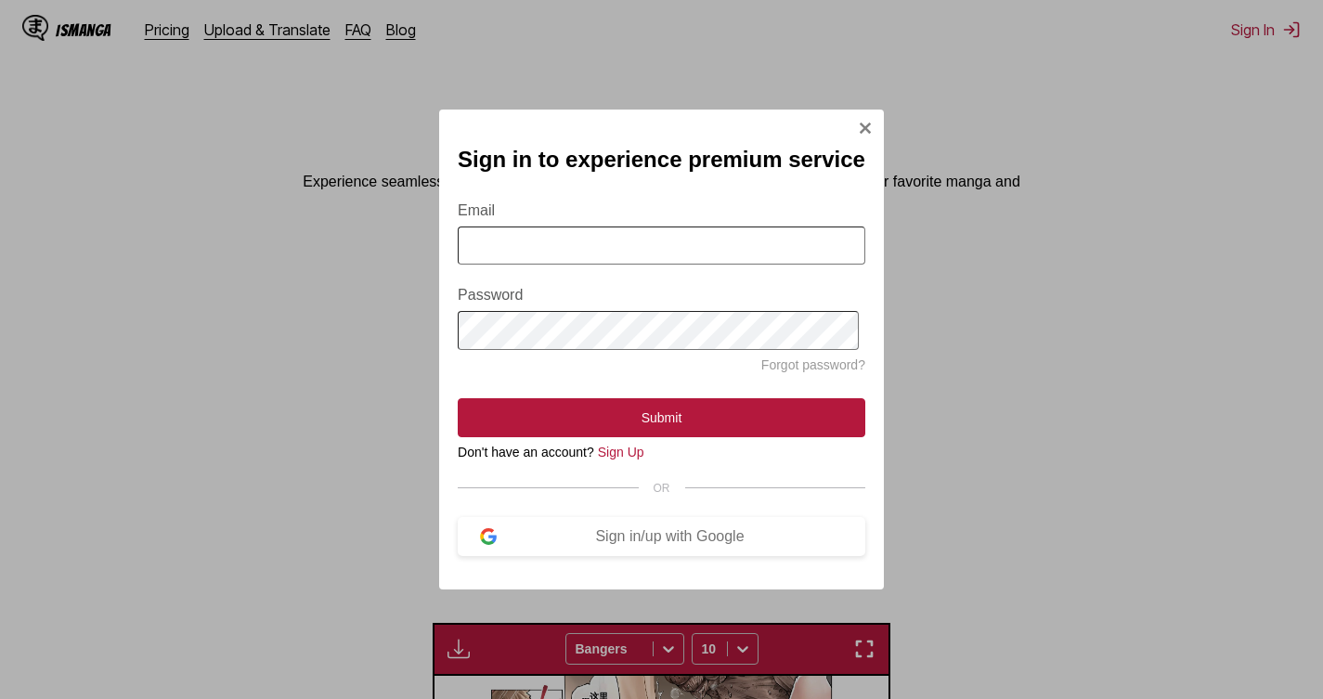
click at [511, 236] on input "Email" at bounding box center [662, 246] width 408 height 38
type input "**********"
drag, startPoint x: 10, startPoint y: 367, endPoint x: 165, endPoint y: 302, distance: 168.2
click at [12, 362] on div "**********" at bounding box center [661, 349] width 1323 height 699
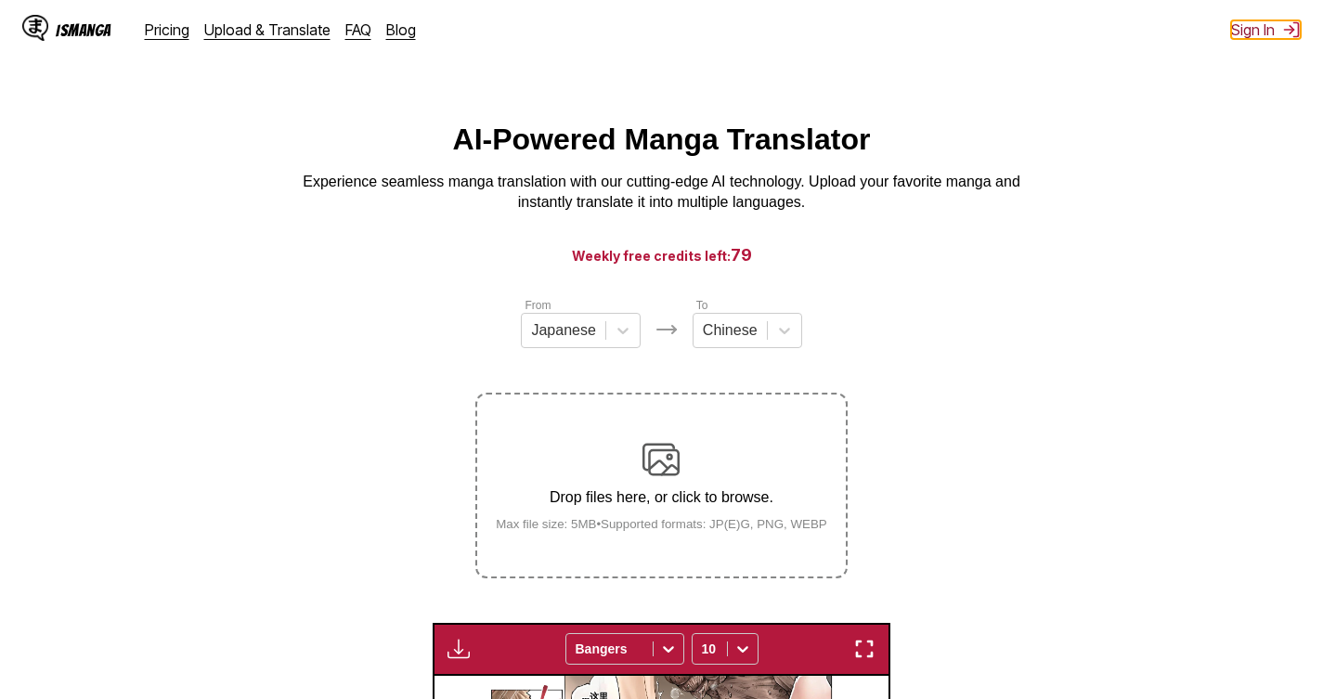
click at [1254, 25] on button "Sign In" at bounding box center [1266, 29] width 70 height 19
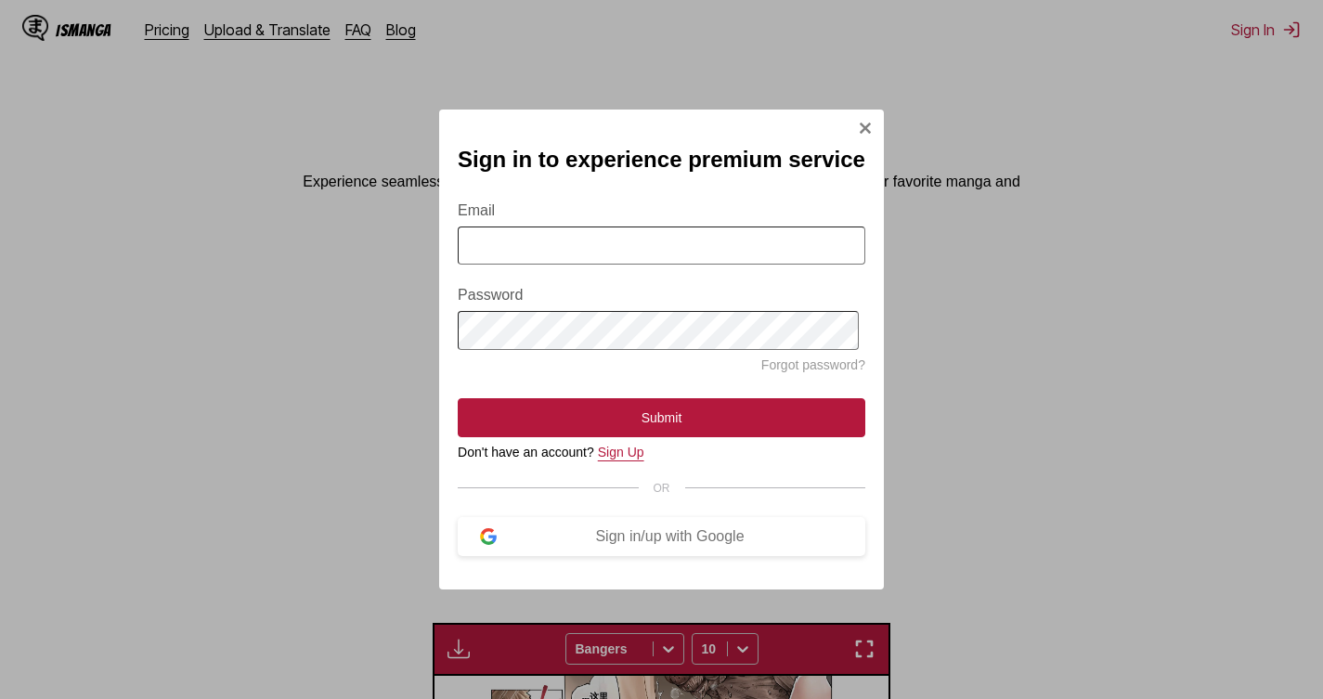
click at [616, 459] on link "Sign Up" at bounding box center [621, 452] width 46 height 15
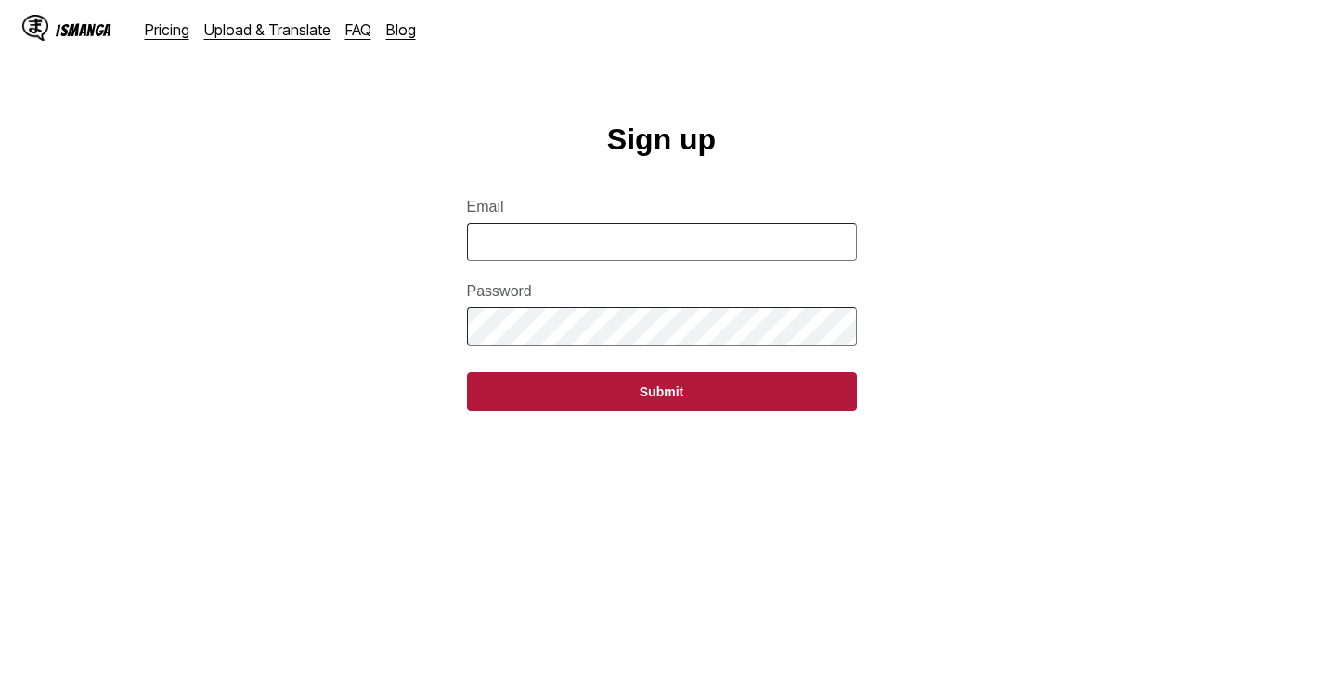
click at [601, 249] on input "Email" at bounding box center [662, 242] width 390 height 38
type input "**********"
click at [1093, 278] on main "**********" at bounding box center [661, 438] width 1323 height 630
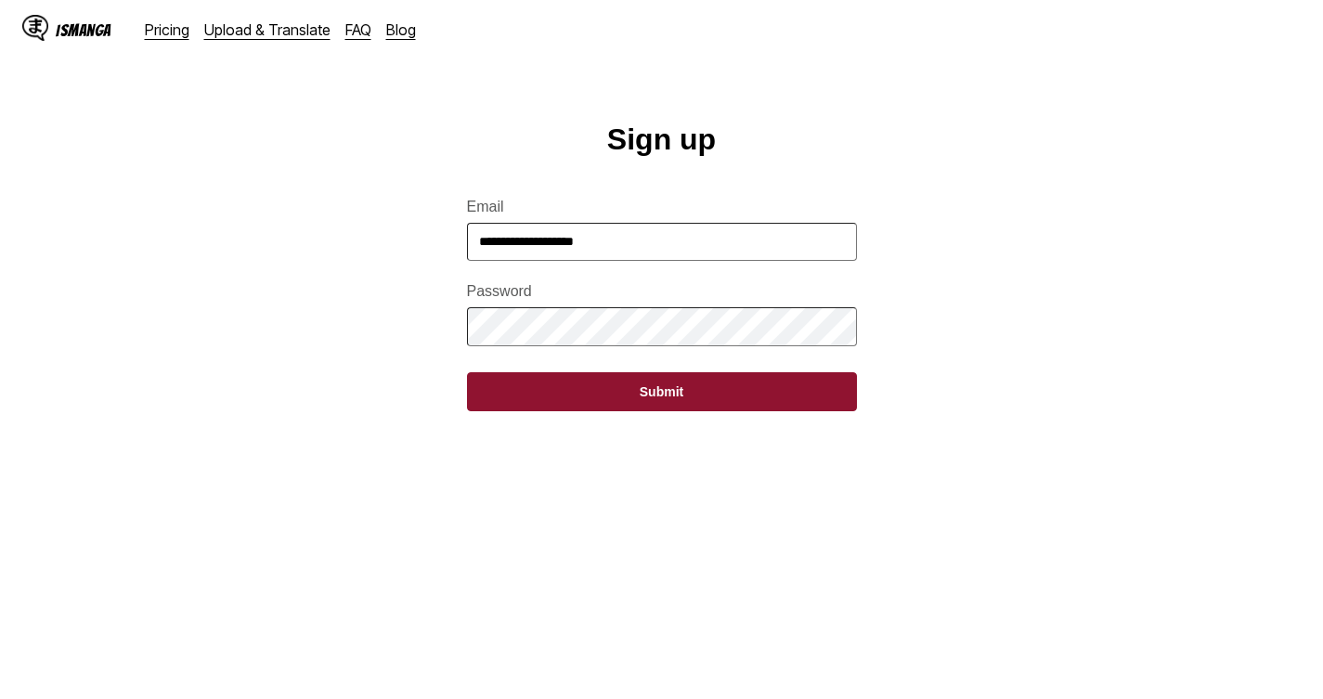
click at [693, 409] on button "Submit" at bounding box center [662, 391] width 390 height 39
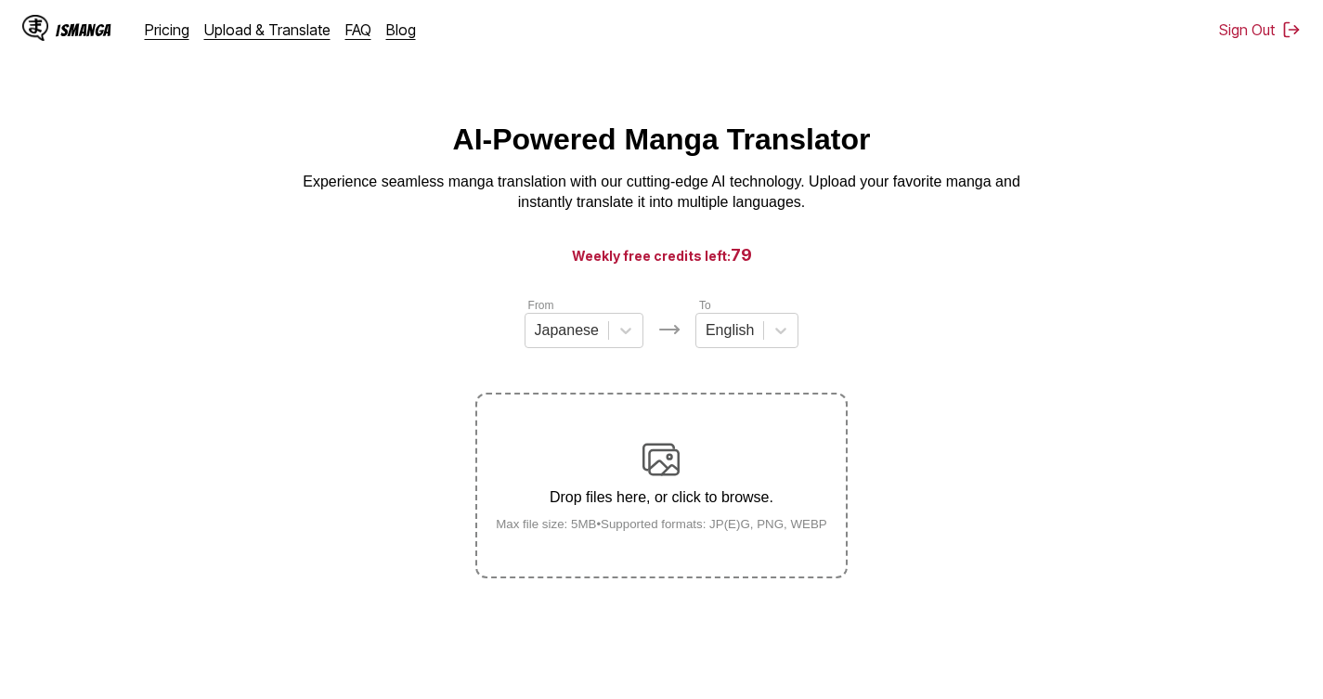
click at [759, 345] on div "English" at bounding box center [730, 331] width 67 height 28
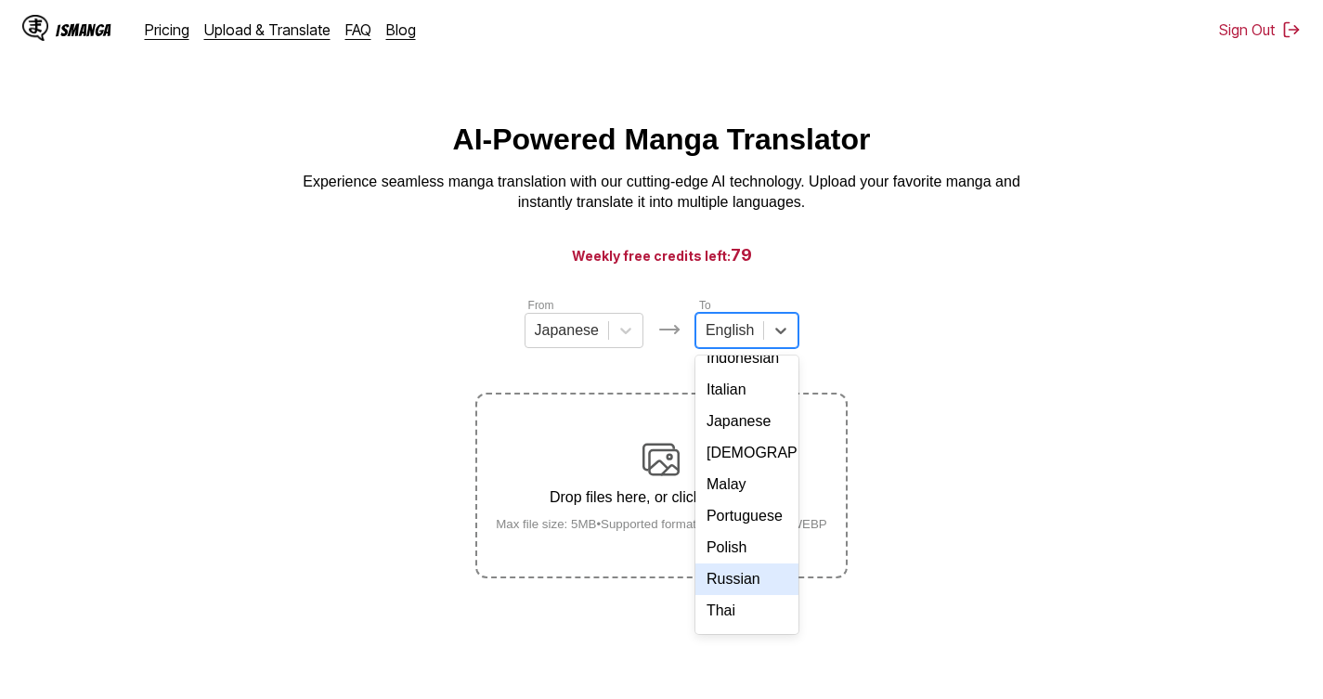
scroll to position [313, 0]
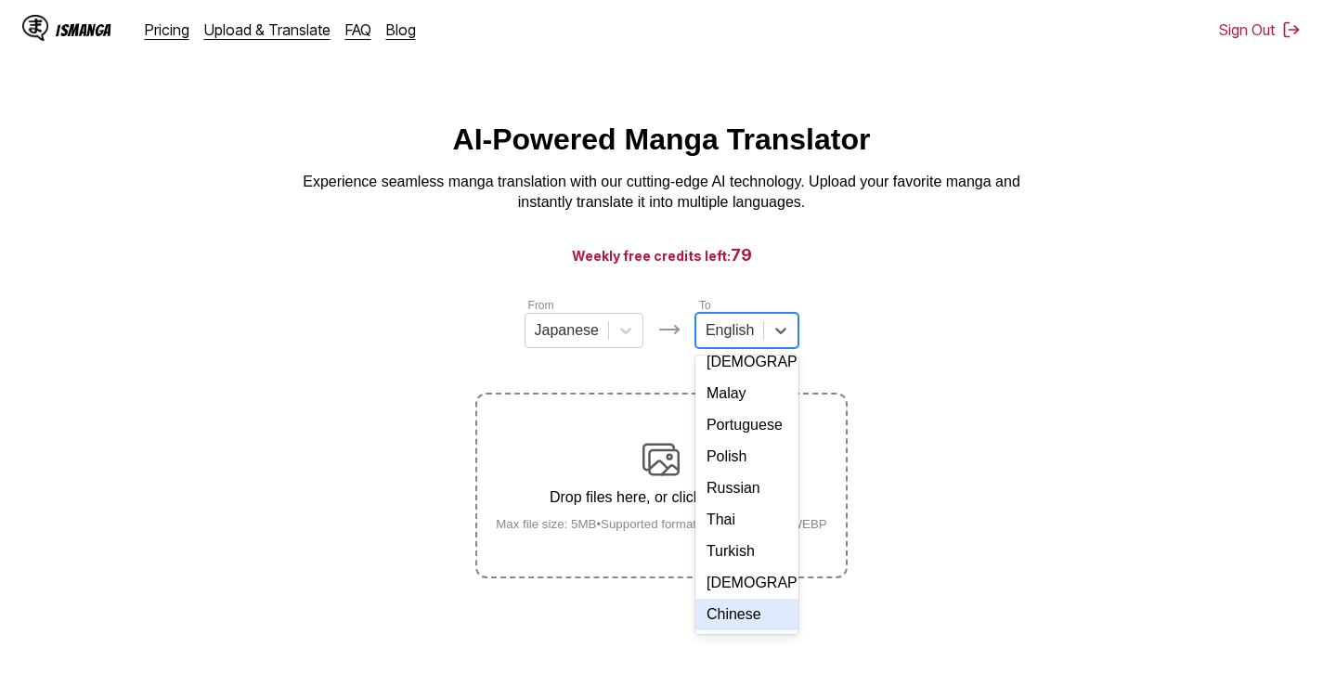
click at [747, 618] on div "Chinese" at bounding box center [747, 615] width 103 height 32
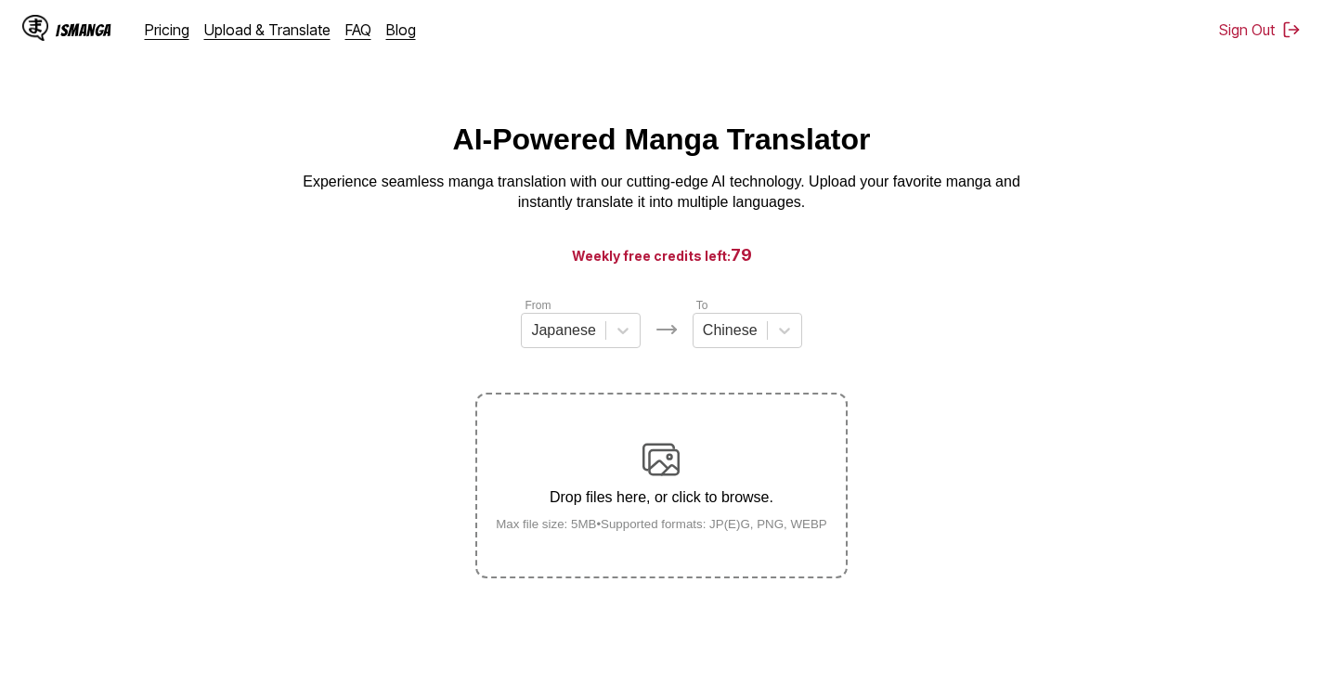
click at [253, 312] on section "From Japanese To Chinese Drop files here, or click to browse. [PERSON_NAME] fil…" at bounding box center [662, 437] width 1294 height 282
click at [146, 30] on link "Pricing" at bounding box center [167, 29] width 45 height 19
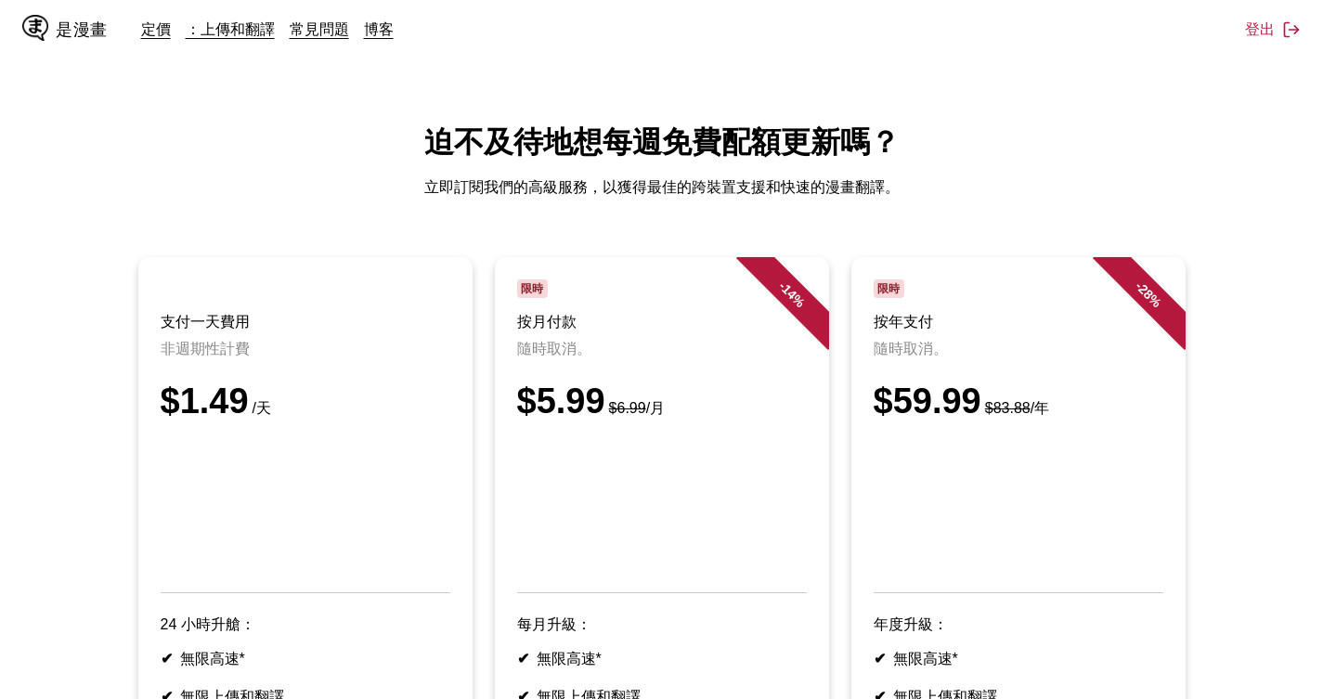
click at [0, 191] on main "迫不及待地想每週免費配額更新嗎？ 立即訂閱我們的高級服務，以獲得最佳的跨裝置支援和快速的漫畫翻譯。 支付一天費用 非週期性計費 $1.49 /天 24 小時升…" at bounding box center [661, 588] width 1323 height 930
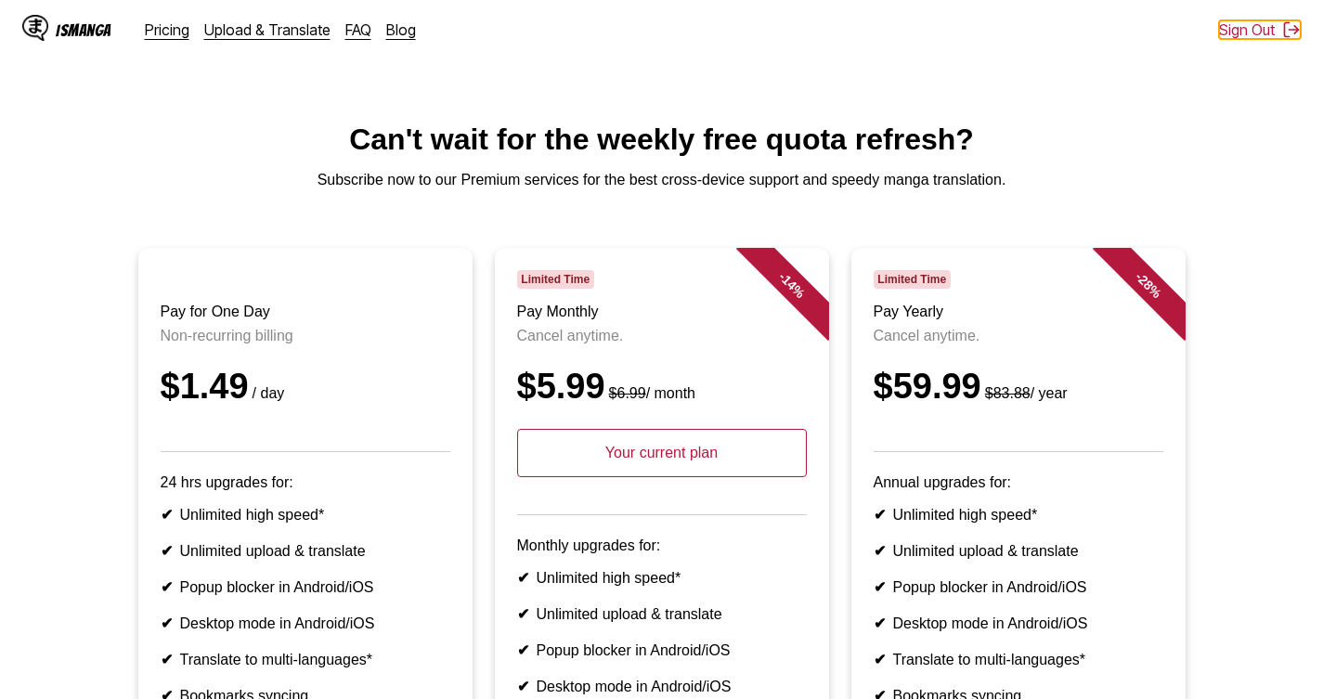
drag, startPoint x: 1245, startPoint y: 23, endPoint x: 1277, endPoint y: 345, distance: 322.9
click at [1277, 344] on div "IsManga Pricing Upload & Translate FAQ Blog Sign Out Pricing Upload & Translate…" at bounding box center [661, 606] width 1323 height 967
click at [171, 25] on link "Pricing" at bounding box center [167, 29] width 45 height 19
click at [264, 35] on link "Upload & Translate" at bounding box center [267, 29] width 126 height 19
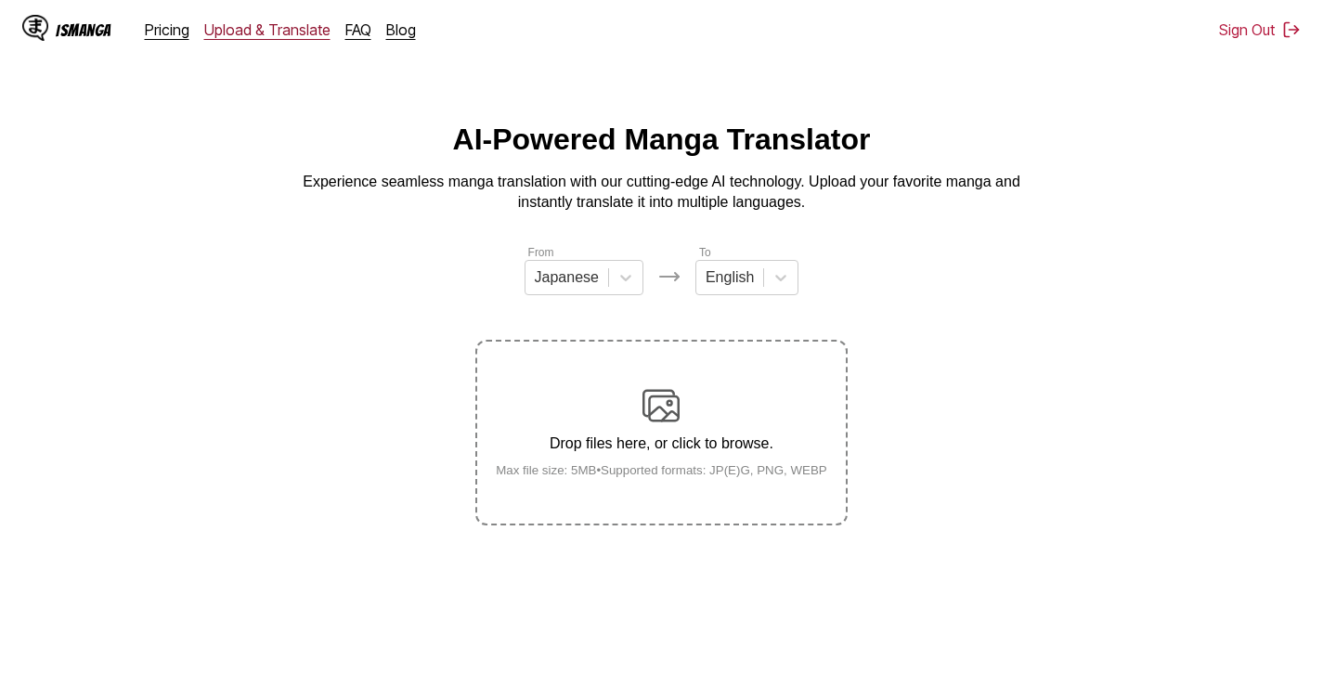
click at [256, 23] on link "Upload & Translate" at bounding box center [267, 29] width 126 height 19
click at [749, 288] on div at bounding box center [730, 277] width 48 height 20
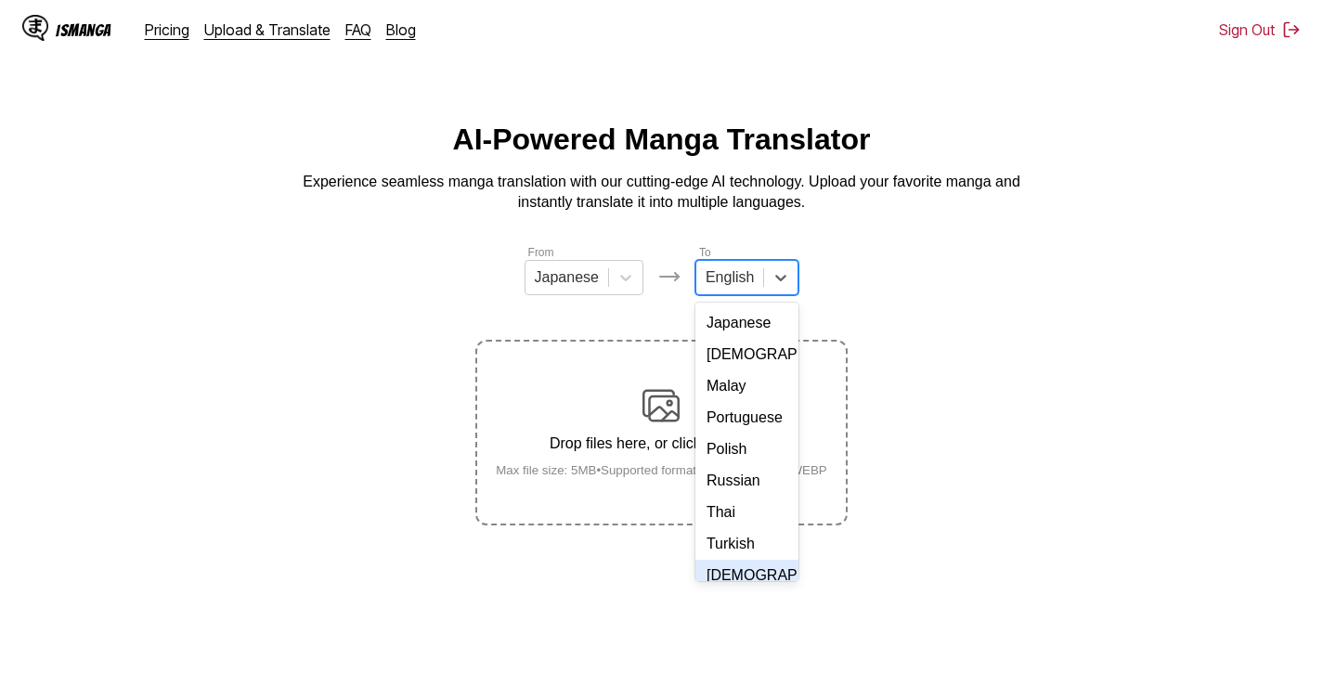
scroll to position [313, 0]
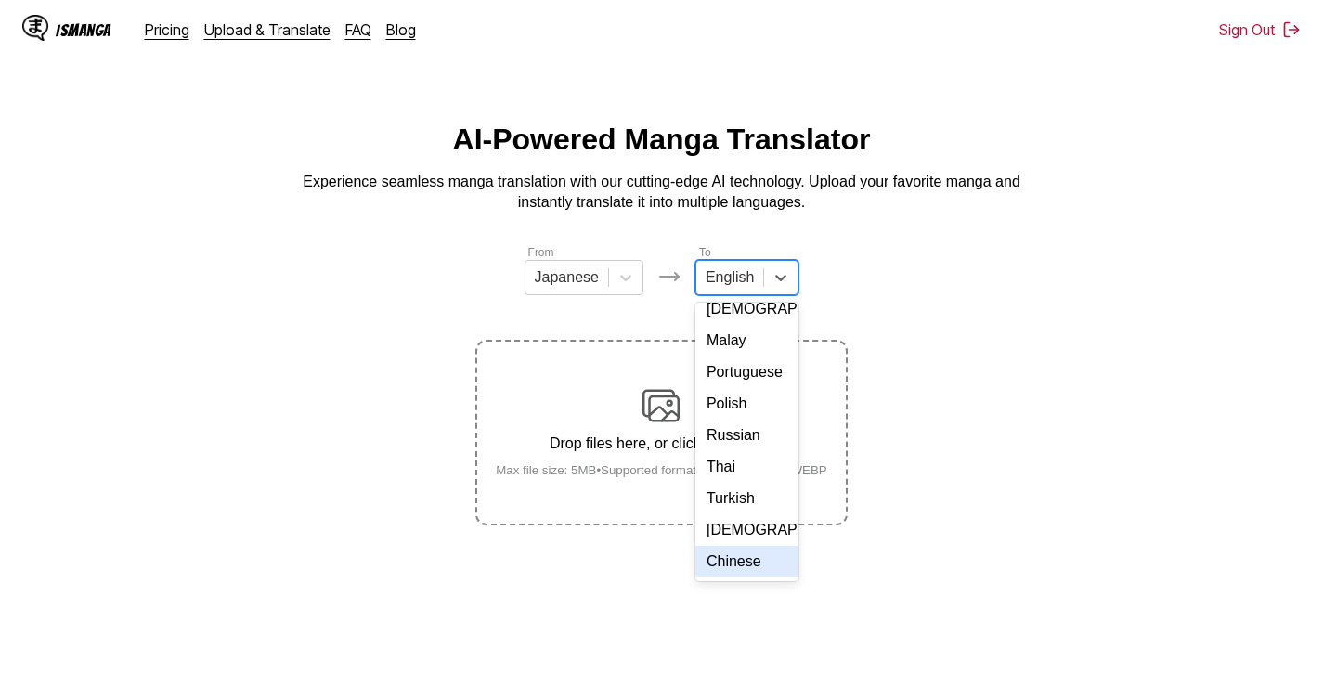
click at [742, 568] on div "Chinese" at bounding box center [747, 562] width 103 height 32
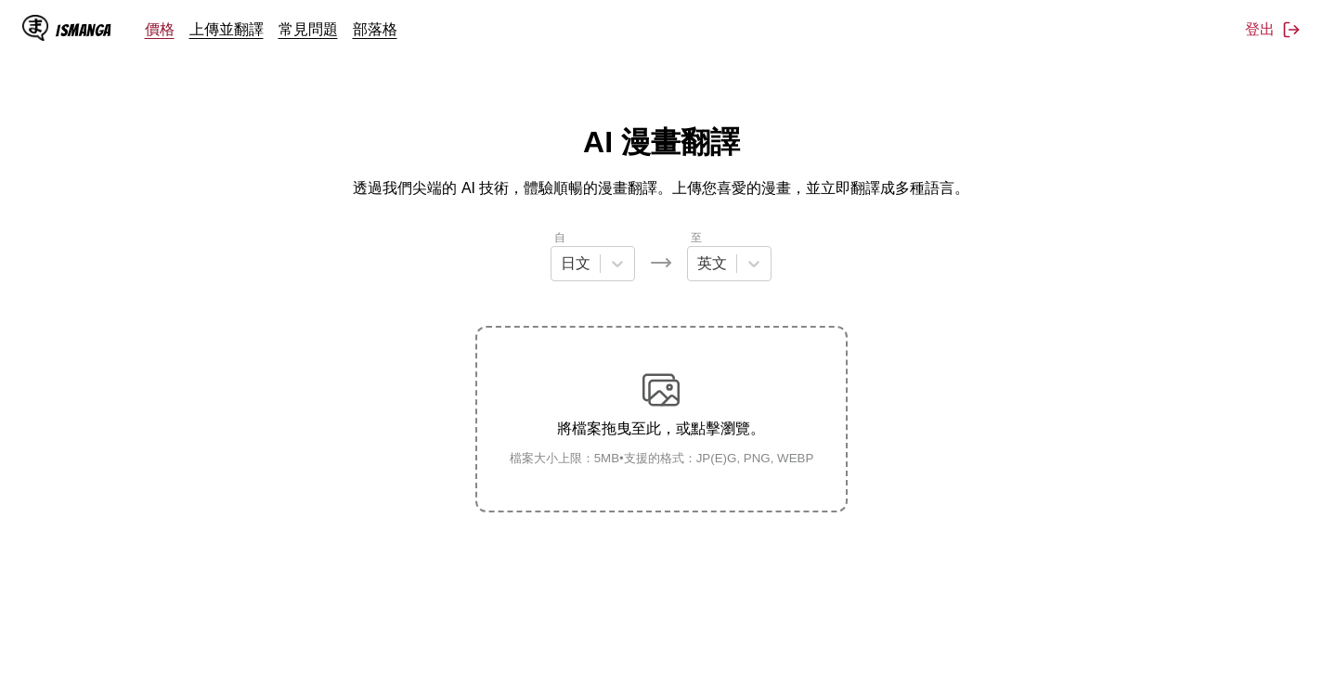
click at [155, 34] on link "價格" at bounding box center [160, 29] width 30 height 19
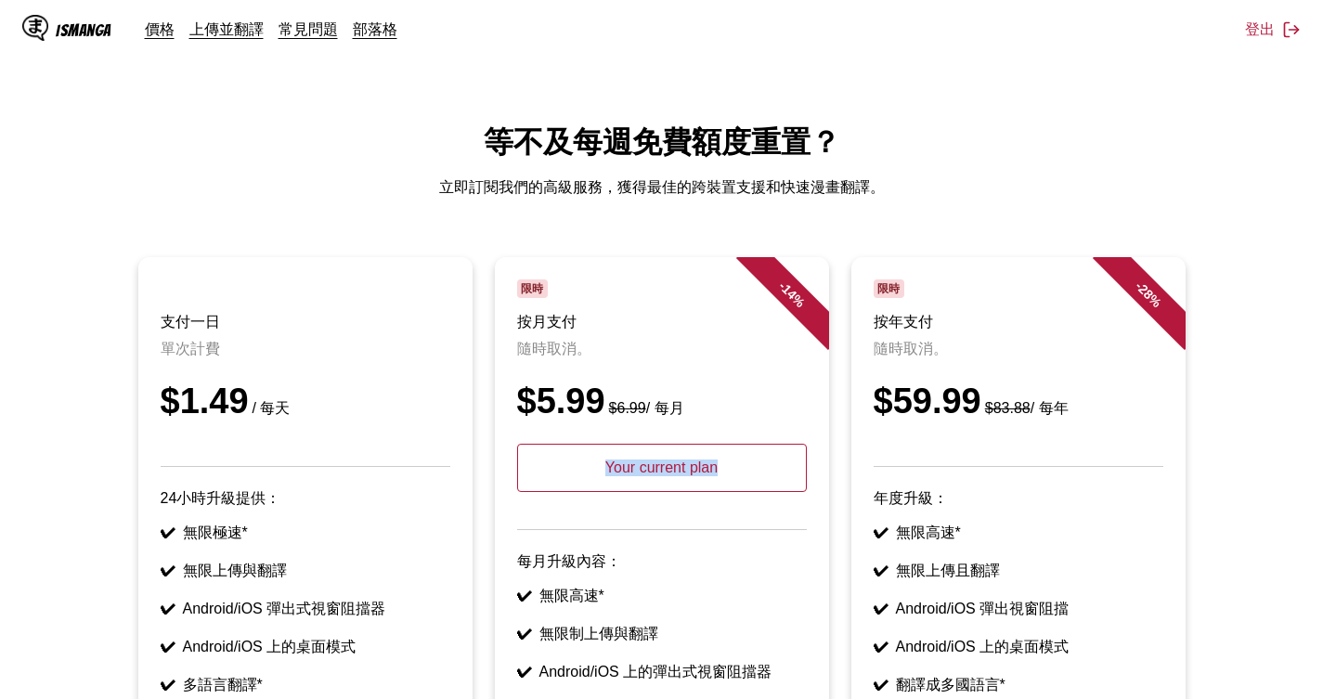
drag, startPoint x: 714, startPoint y: 488, endPoint x: 592, endPoint y: 485, distance: 122.6
click at [592, 485] on p "Your current plan" at bounding box center [662, 468] width 290 height 48
click at [306, 33] on link "常見問題" at bounding box center [308, 29] width 59 height 19
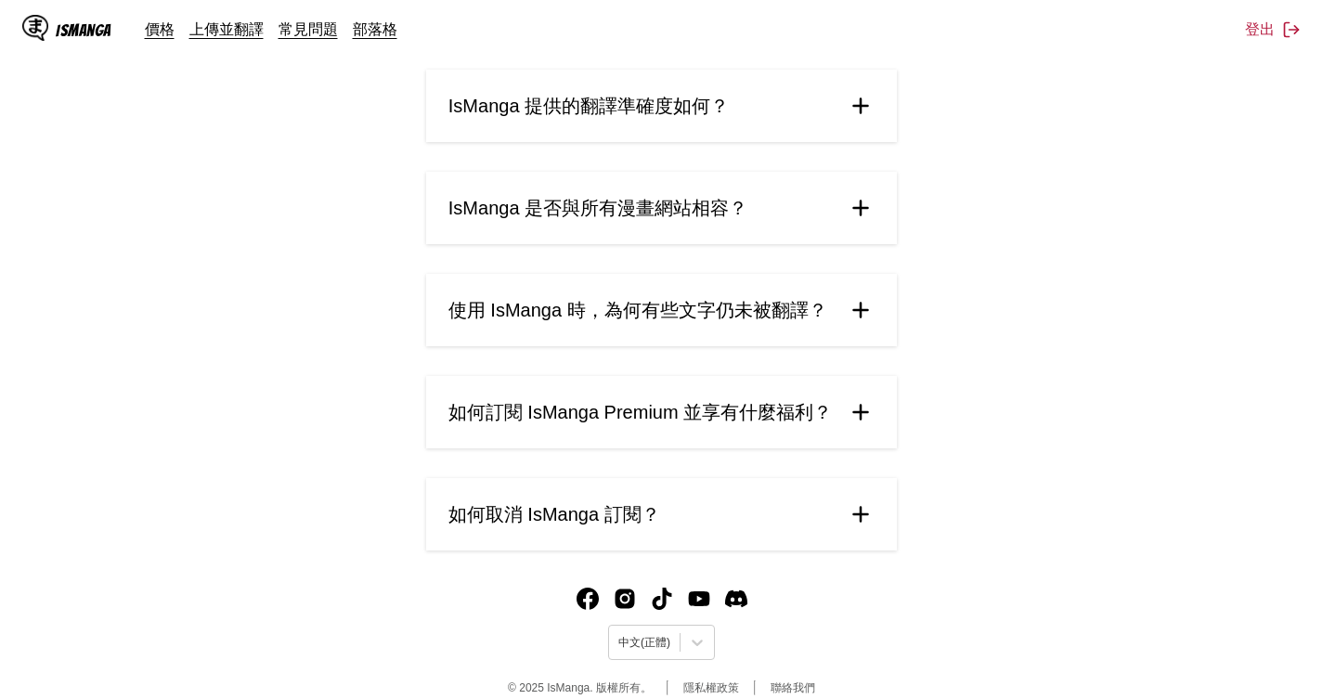
scroll to position [879, 0]
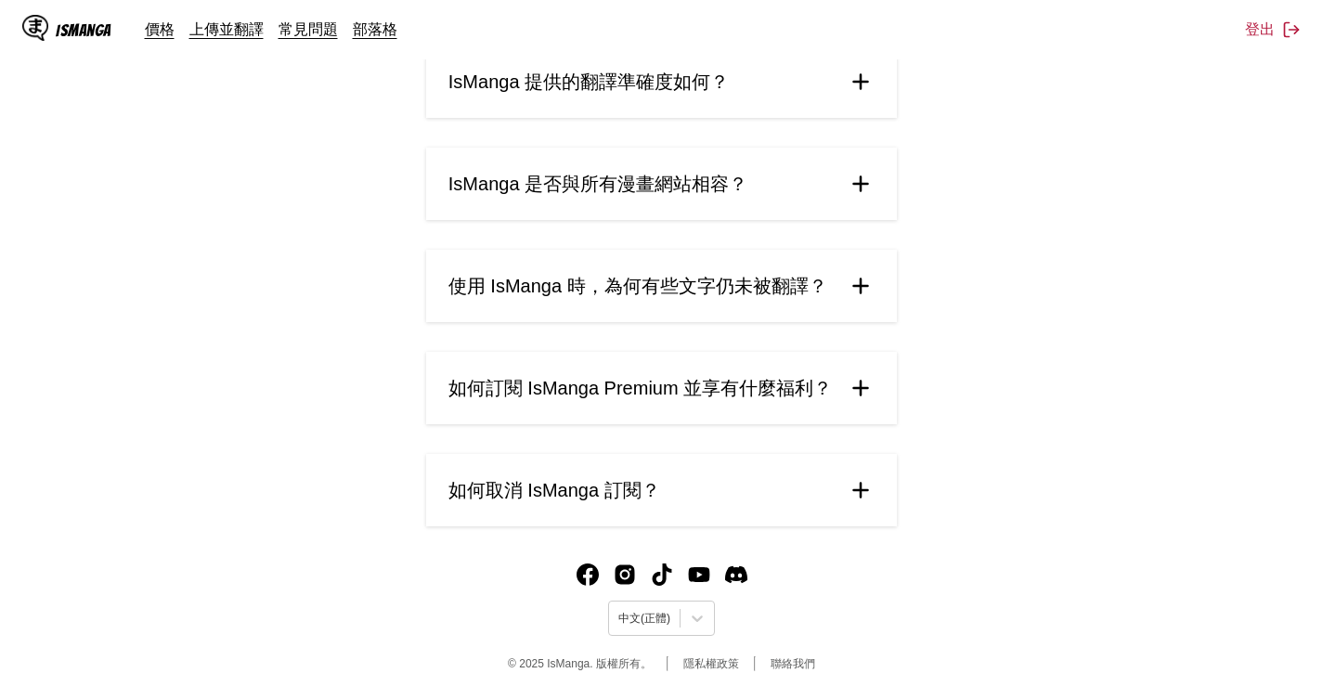
click at [633, 504] on summary "如何取消 IsManga 訂閱？" at bounding box center [661, 490] width 471 height 72
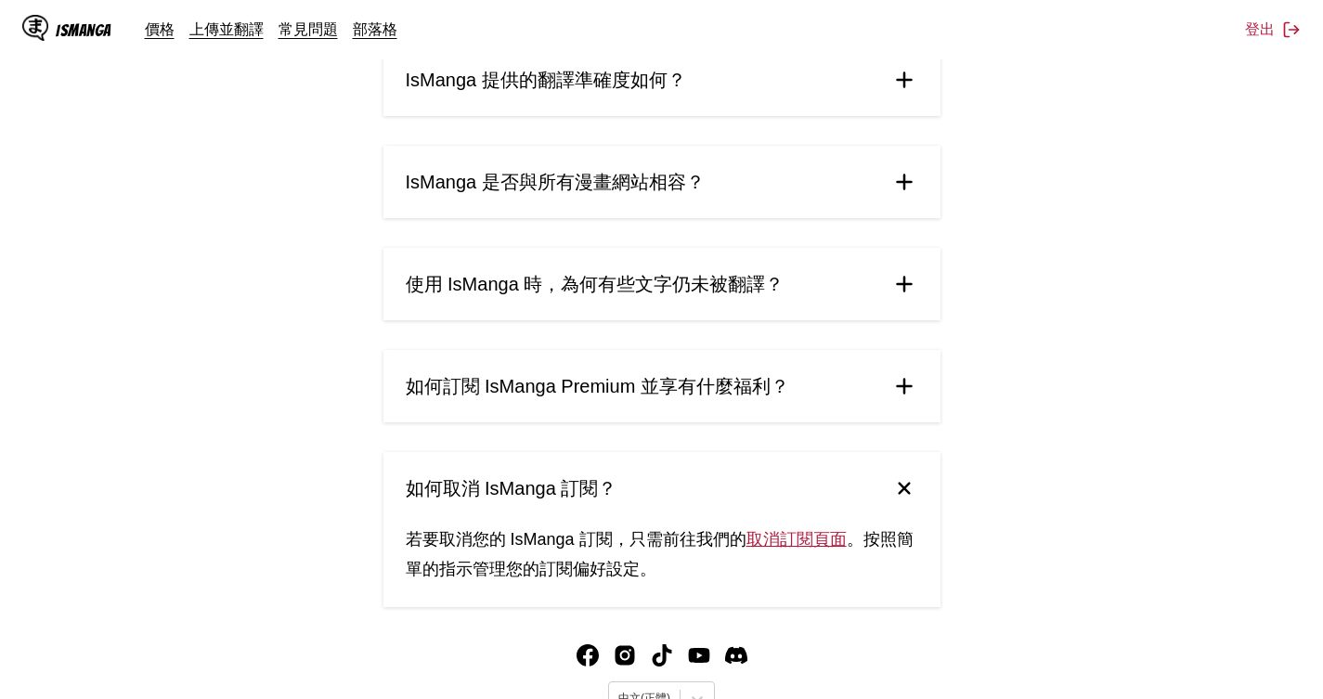
click at [807, 539] on link "取消訂閱頁面" at bounding box center [797, 539] width 100 height 19
